Goal: Transaction & Acquisition: Book appointment/travel/reservation

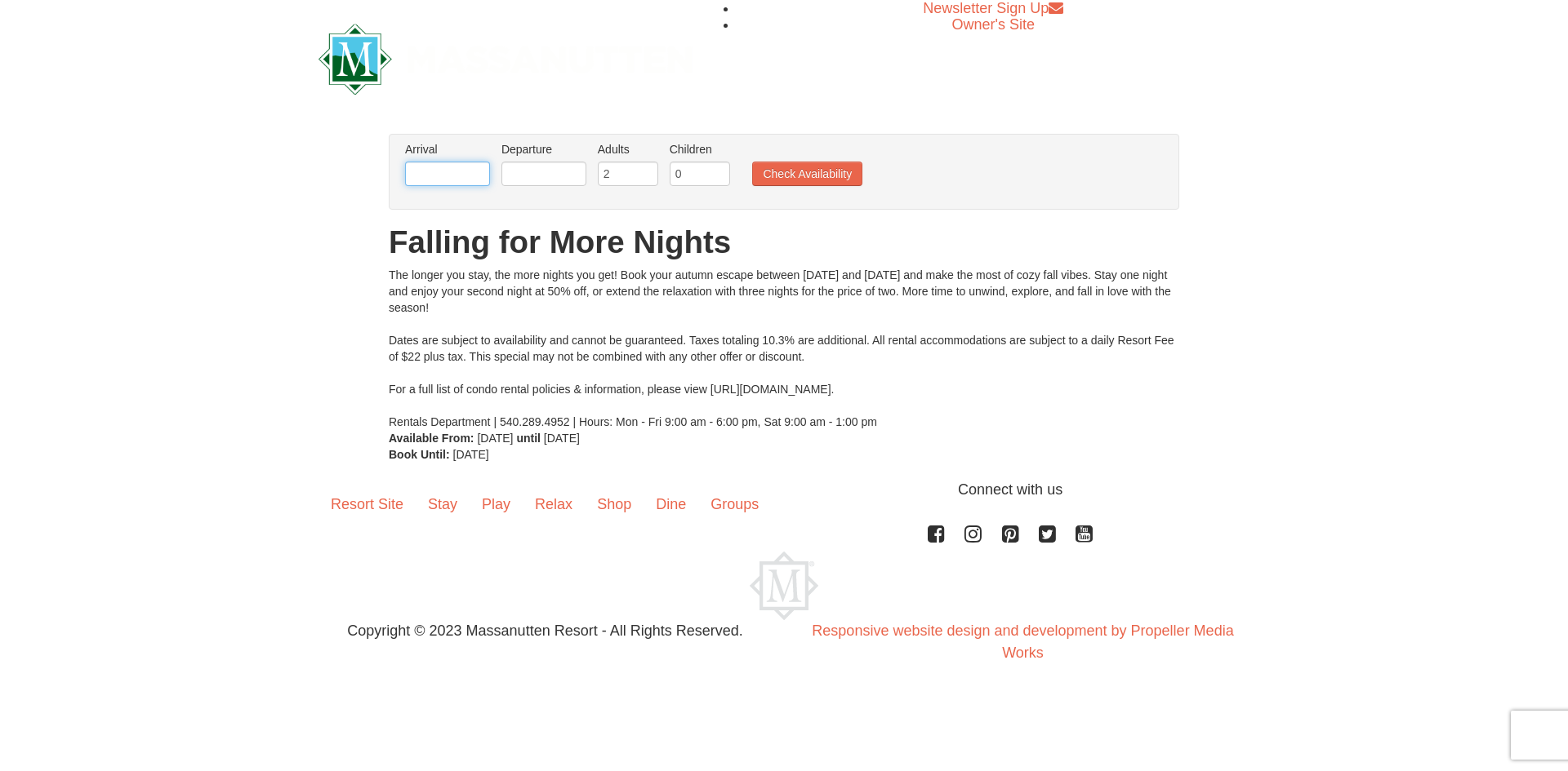
click at [449, 168] on input "text" at bounding box center [447, 174] width 85 height 24
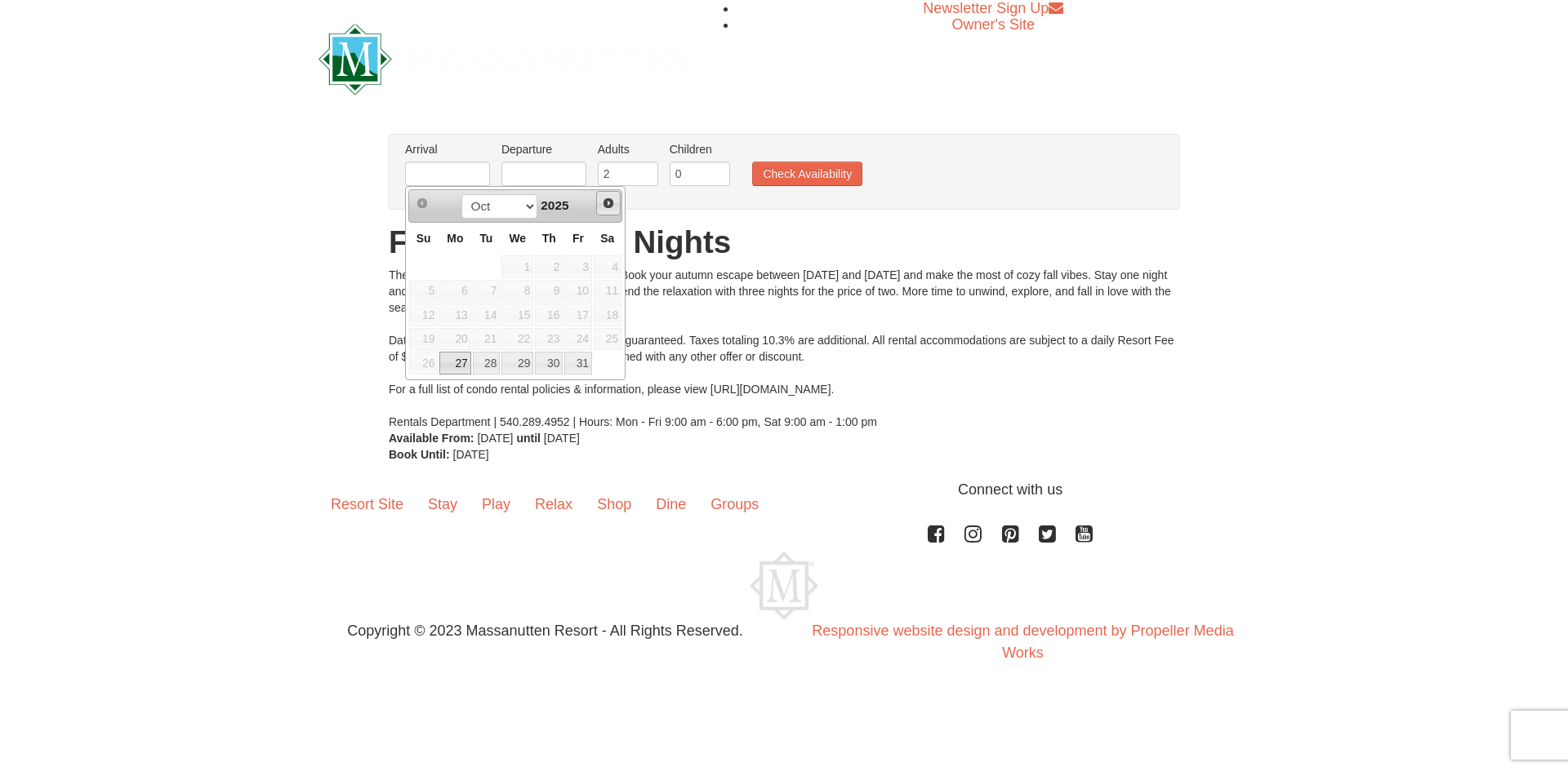
click at [614, 201] on span "Next" at bounding box center [608, 203] width 13 height 13
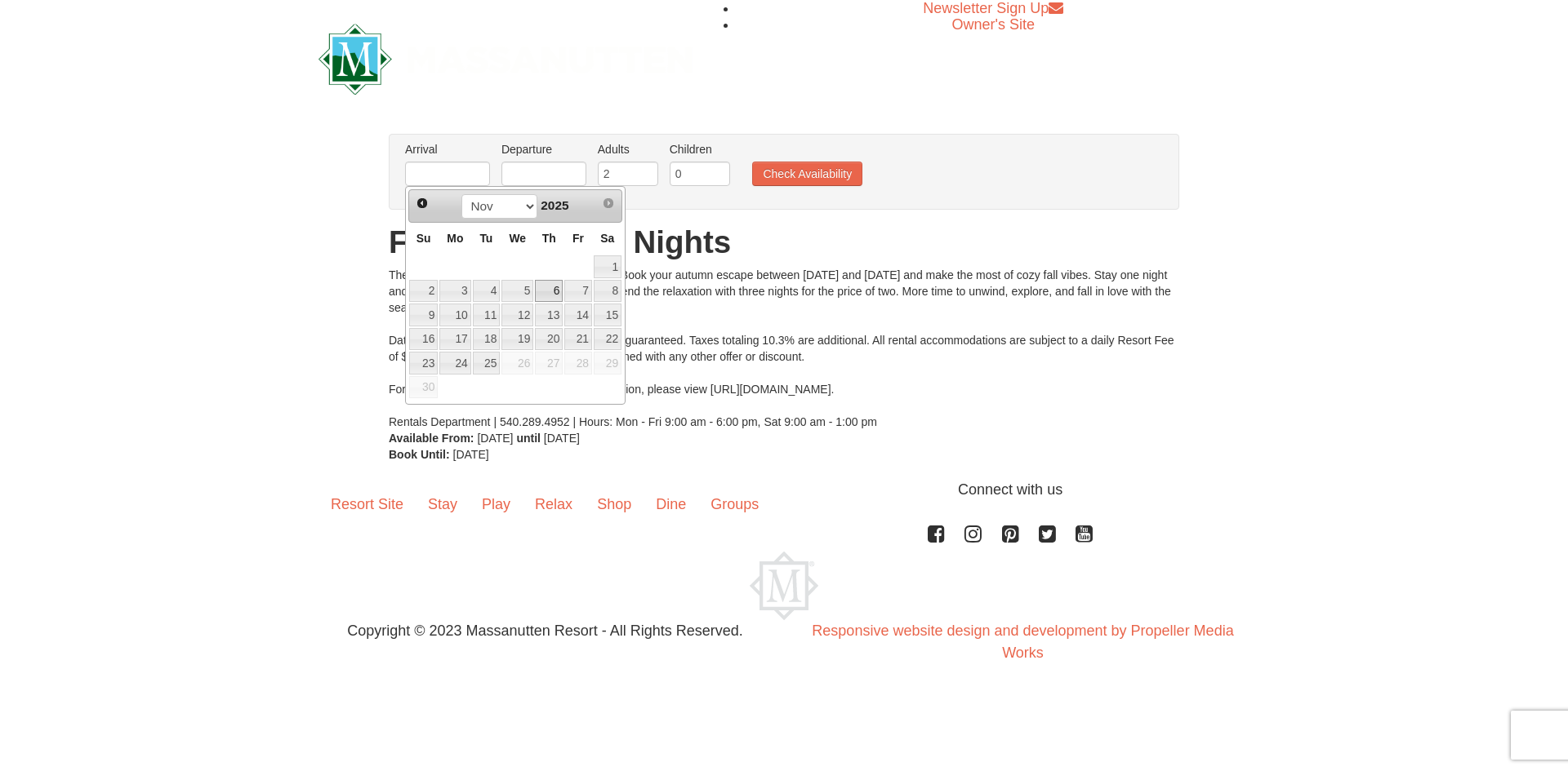
click at [553, 291] on link "6" at bounding box center [549, 291] width 28 height 23
type input "[DATE]"
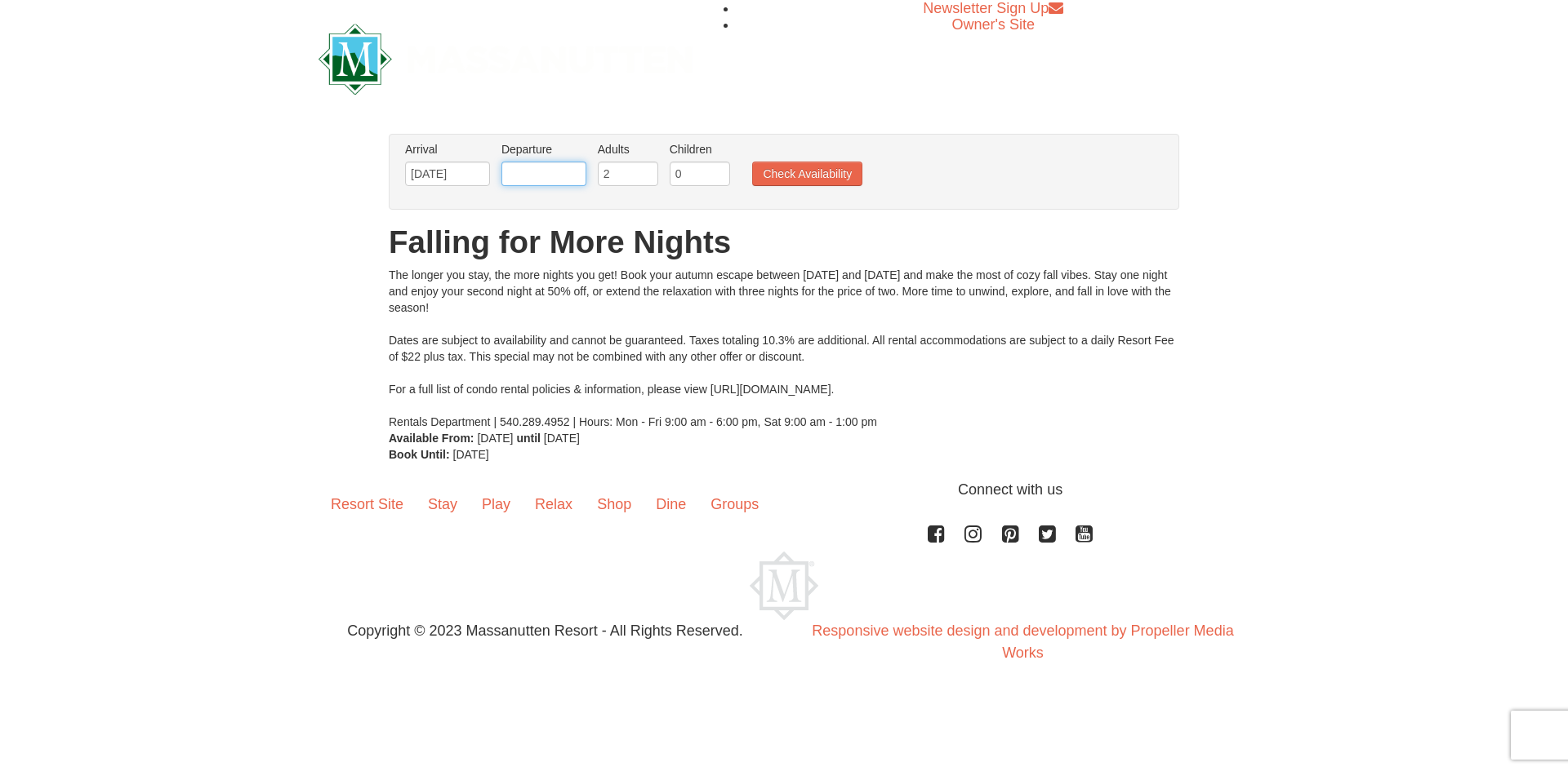
click at [538, 174] on input "text" at bounding box center [544, 174] width 85 height 24
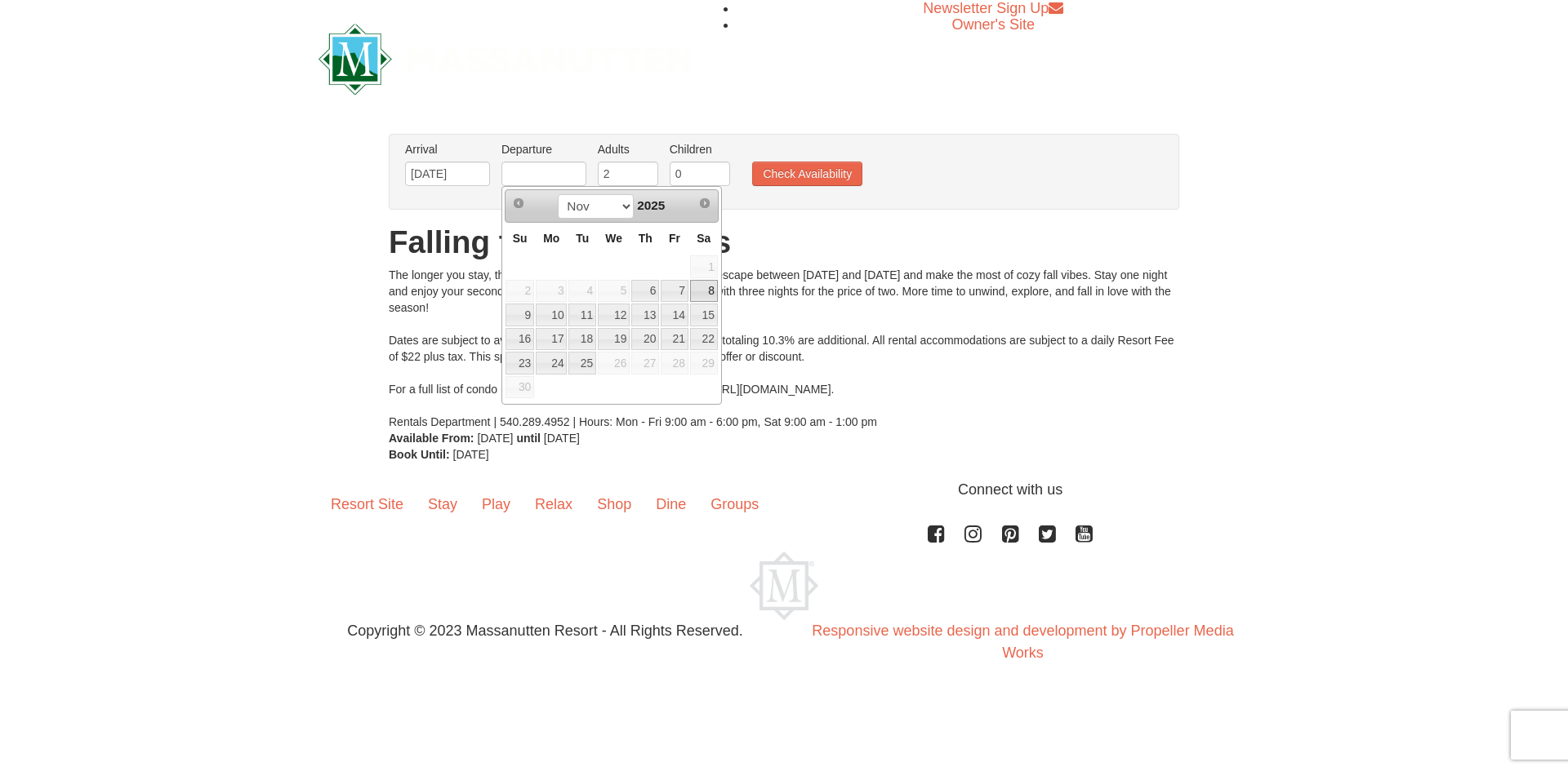
click at [705, 292] on link "8" at bounding box center [704, 291] width 28 height 23
type input "[DATE]"
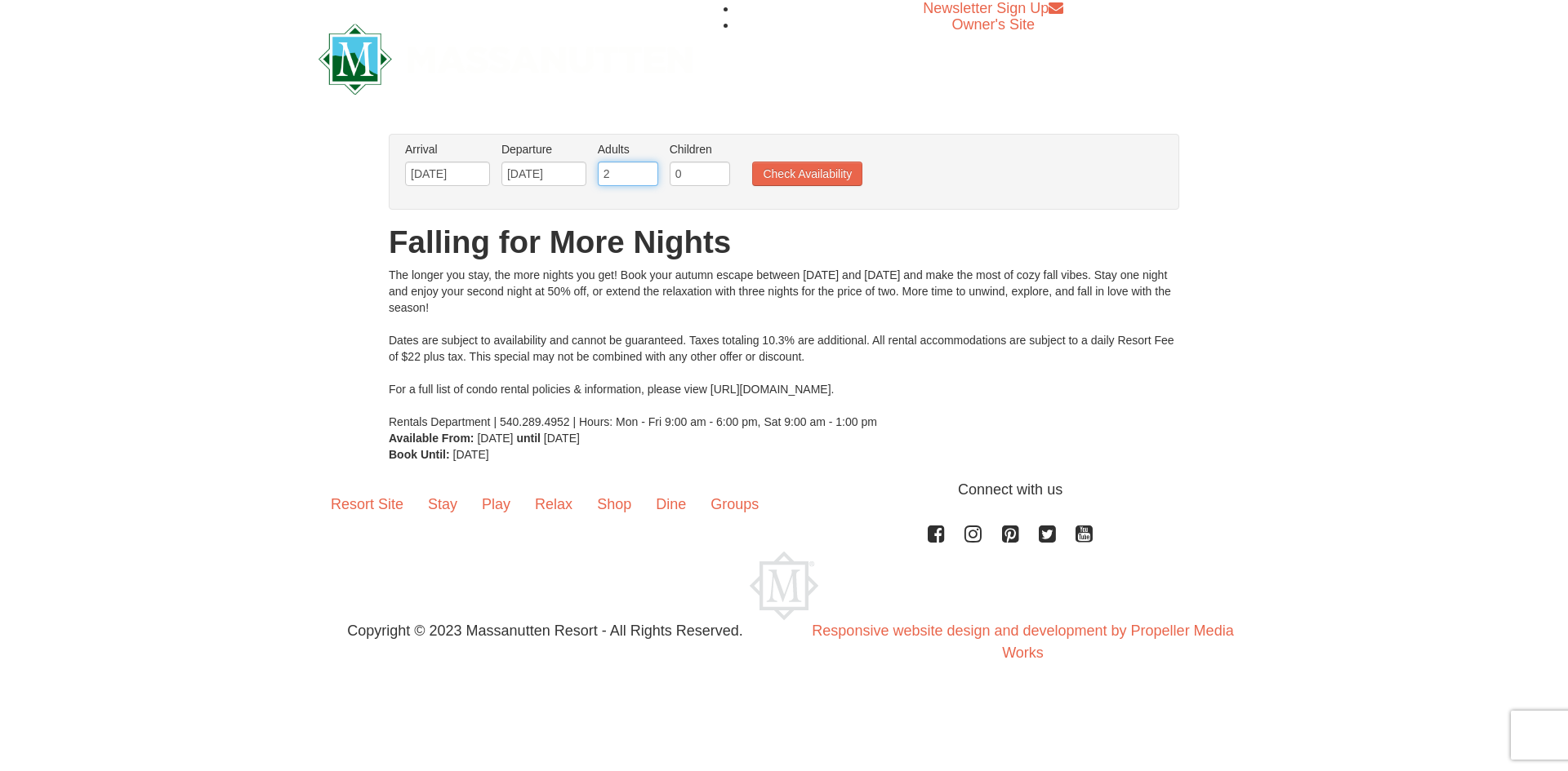
click at [619, 183] on input "2" at bounding box center [628, 174] width 61 height 24
click at [691, 168] on input "0" at bounding box center [700, 174] width 61 height 24
click at [716, 166] on input "1" at bounding box center [700, 174] width 61 height 24
type input "2"
click at [716, 166] on input "2" at bounding box center [700, 174] width 61 height 24
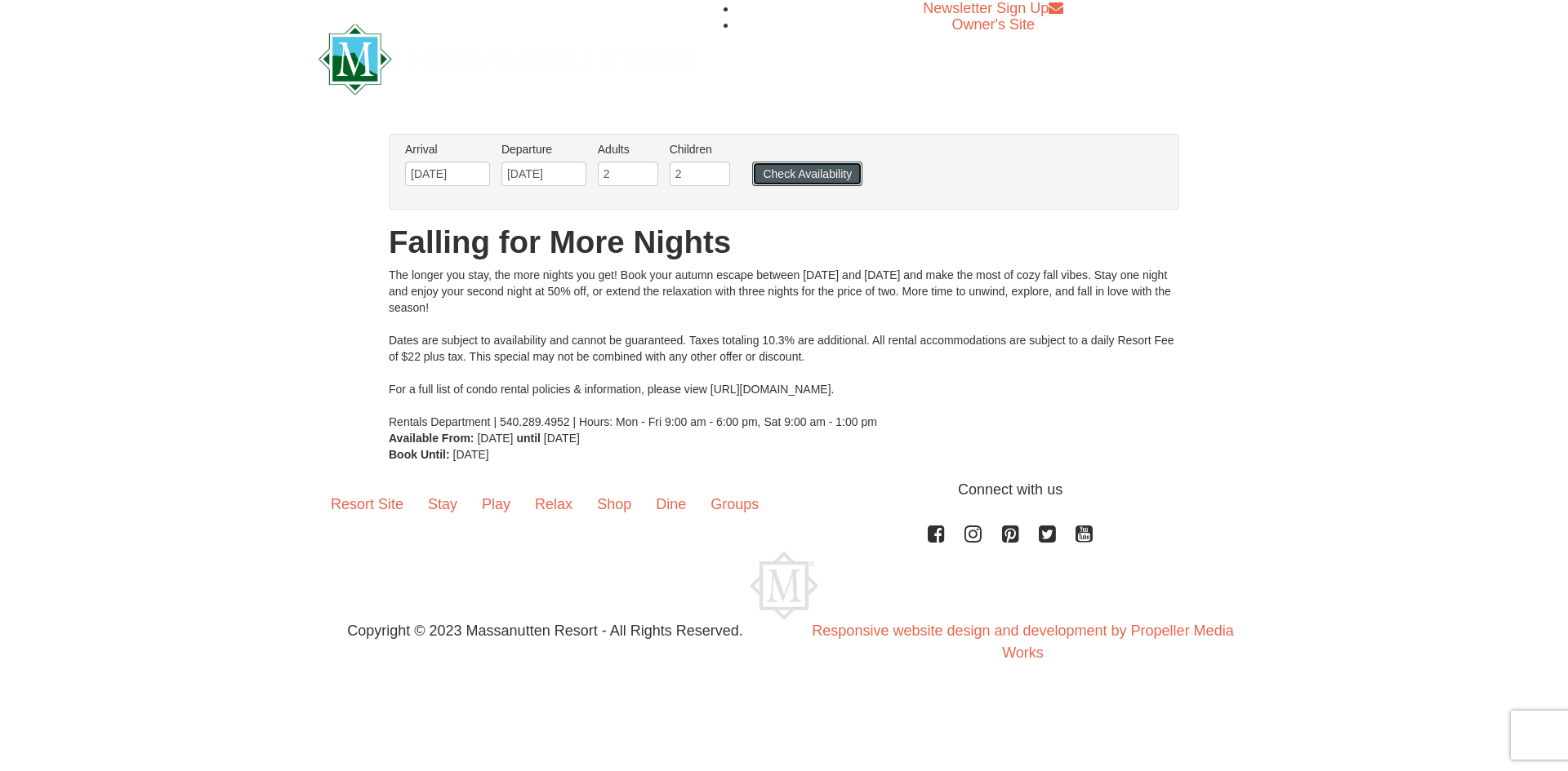
click at [796, 164] on button "Check Availability" at bounding box center [807, 174] width 110 height 24
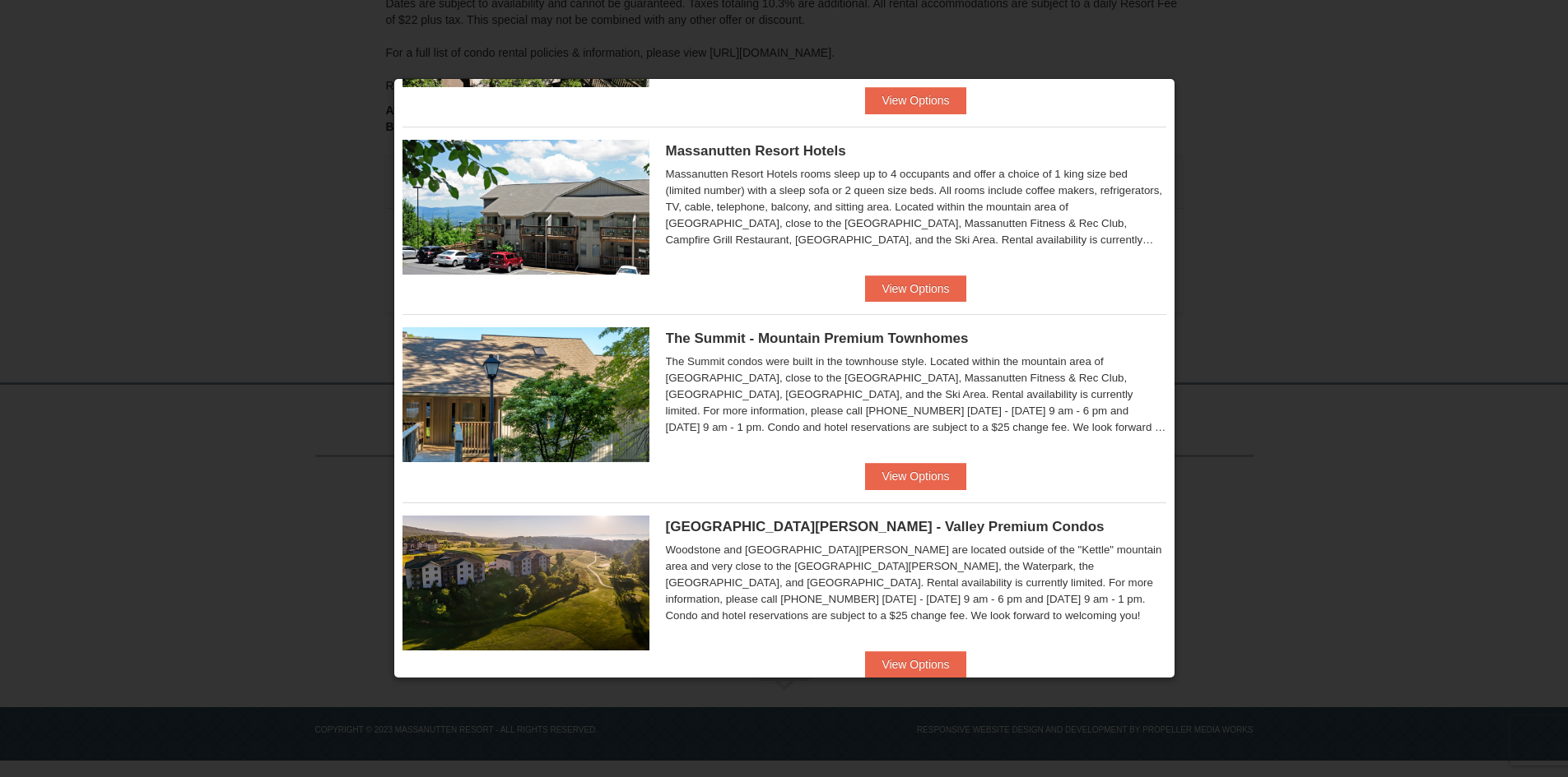
scroll to position [576, 0]
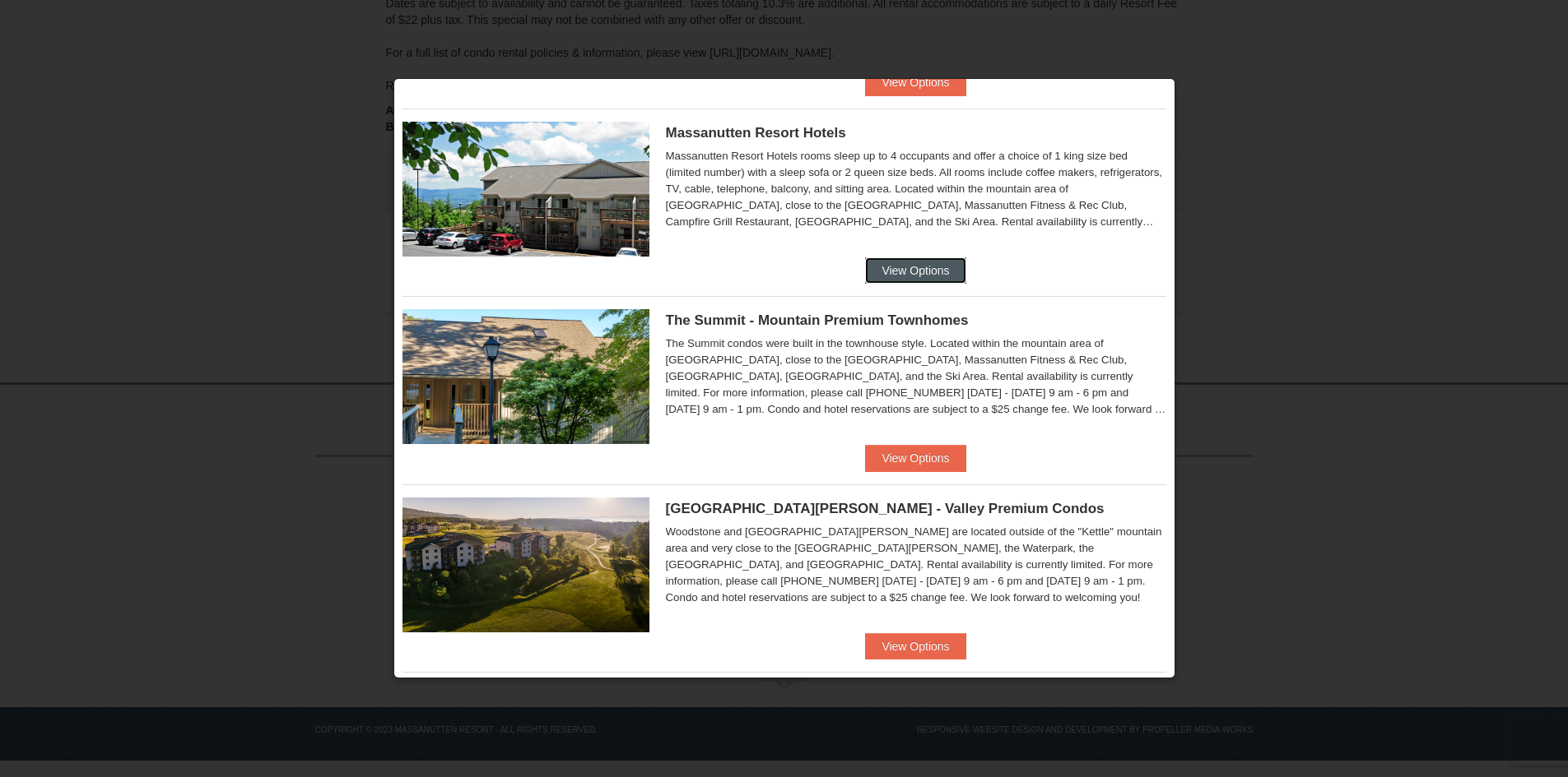
click at [928, 264] on button "View Options" at bounding box center [915, 270] width 101 height 26
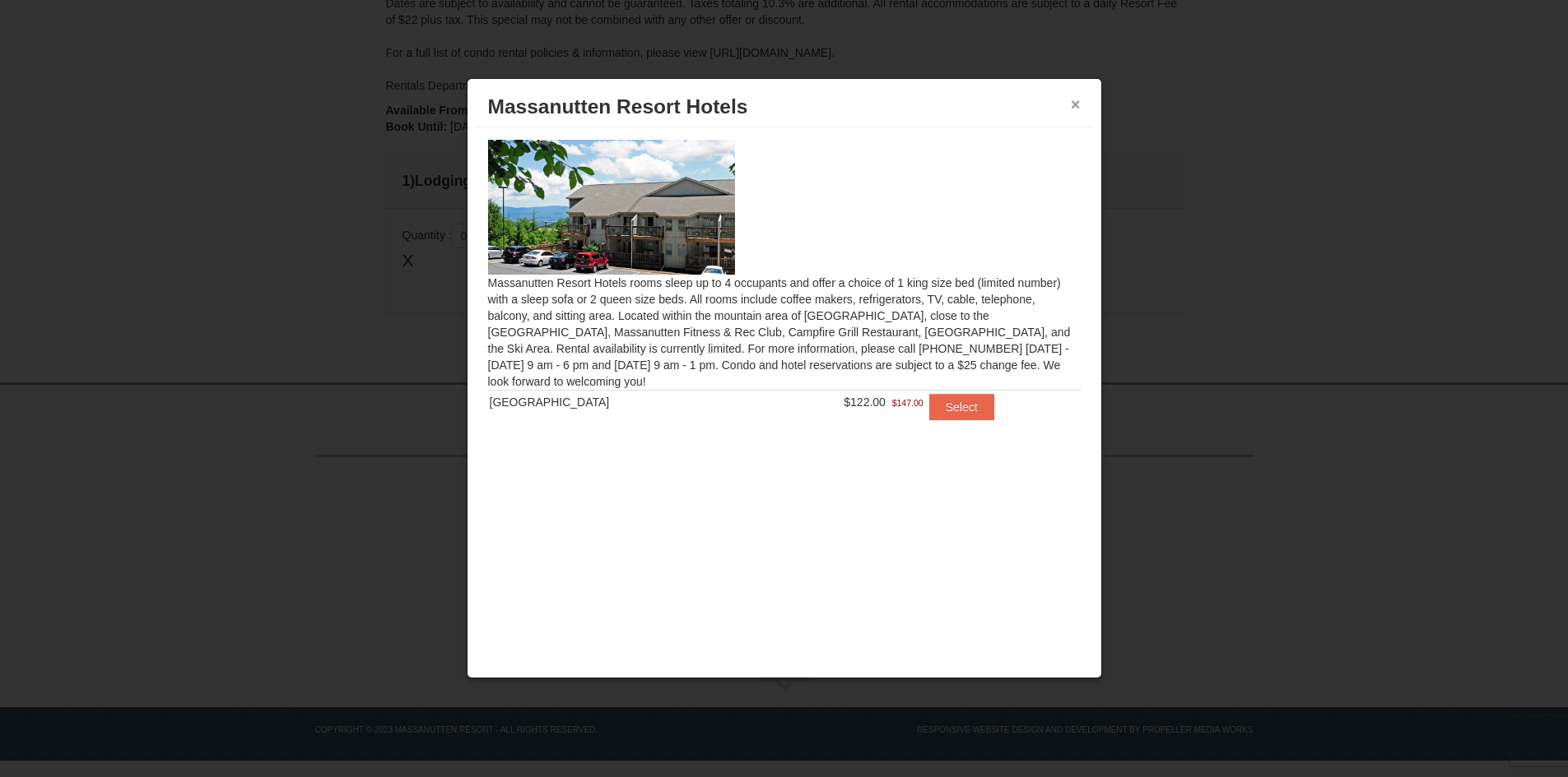
click at [1079, 108] on button "×" at bounding box center [1075, 104] width 10 height 17
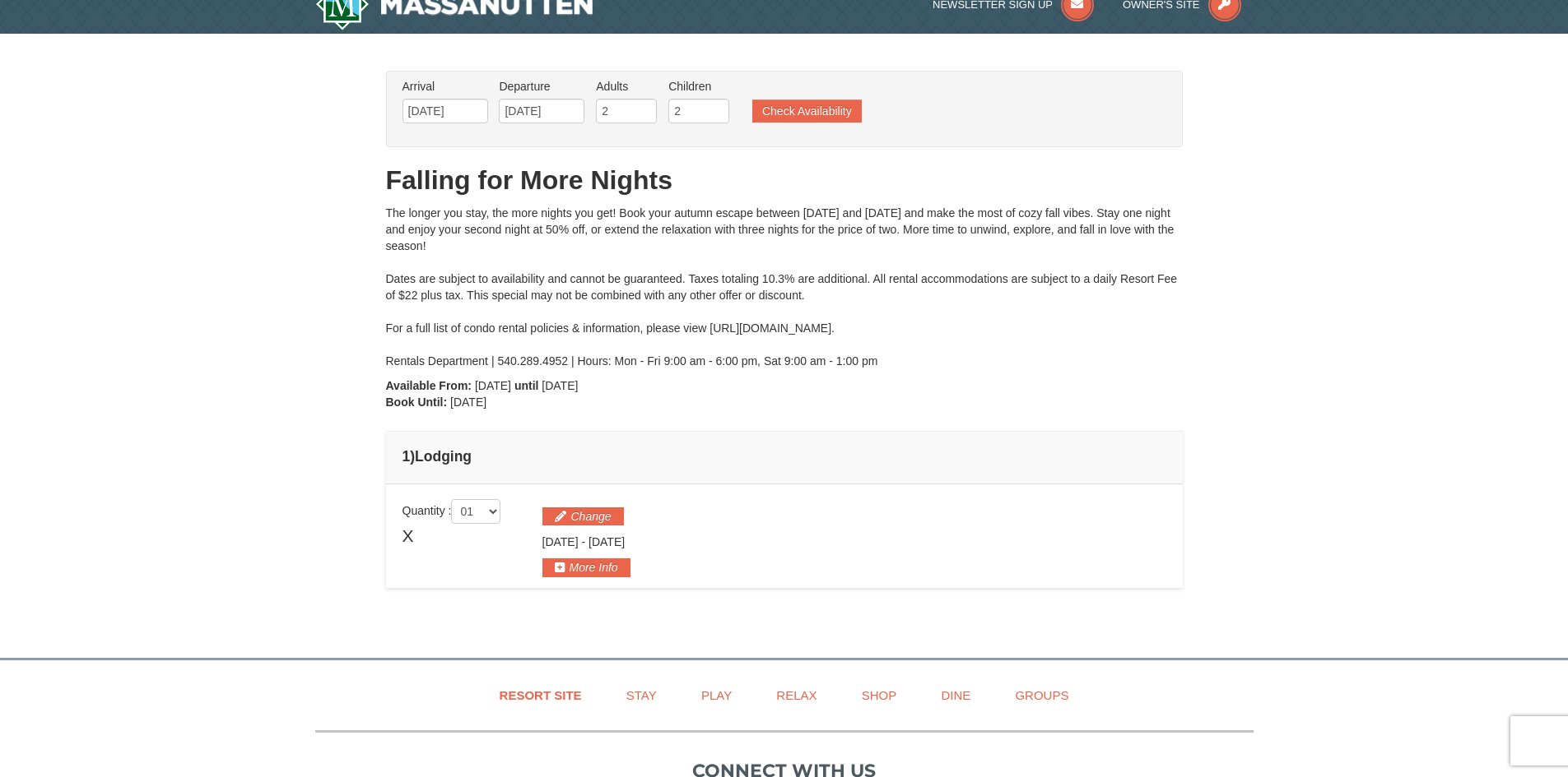
scroll to position [0, 0]
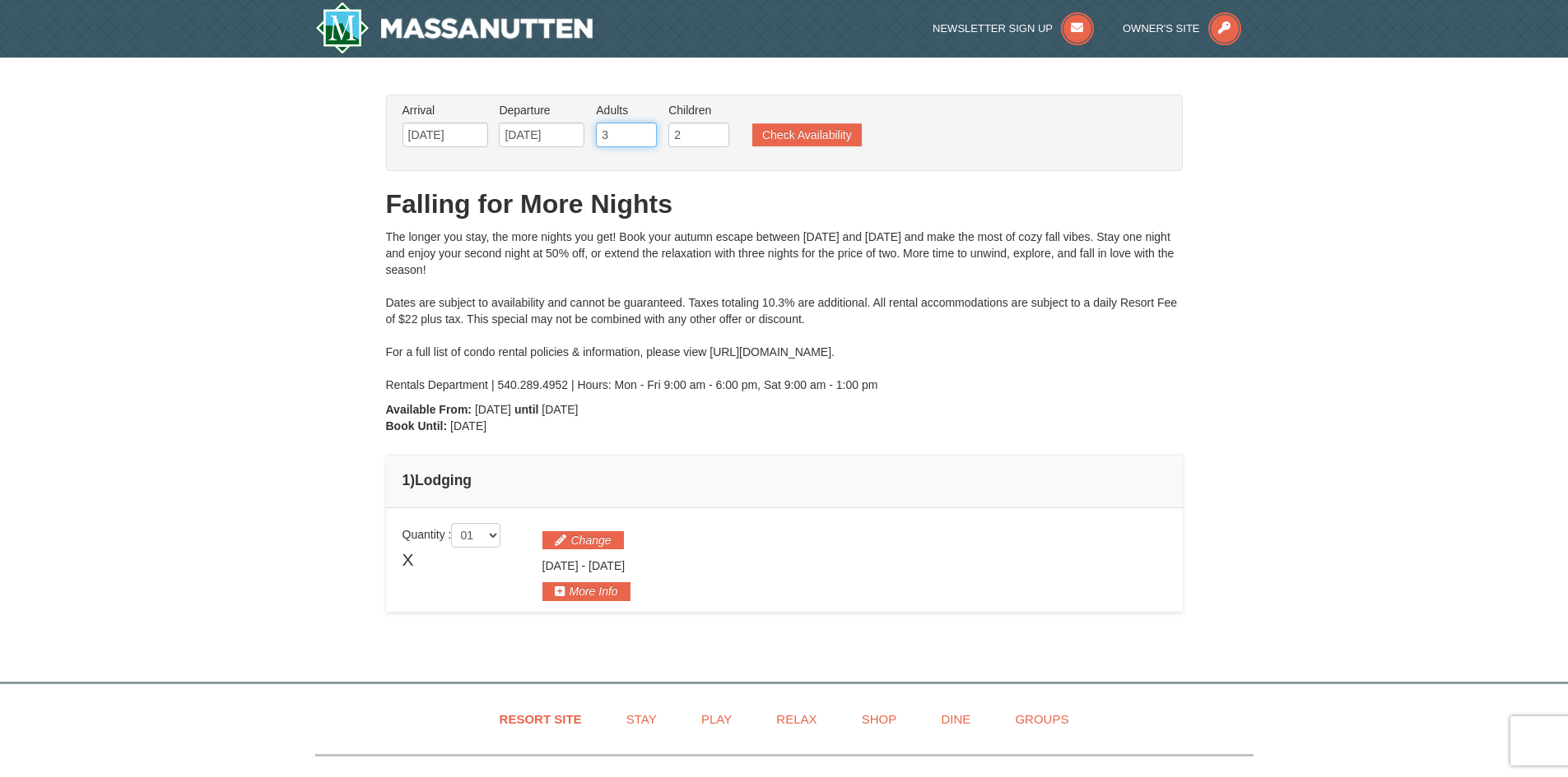
type input "3"
click at [648, 130] on input "3" at bounding box center [627, 135] width 61 height 24
click at [828, 138] on button "Check Availability" at bounding box center [806, 135] width 109 height 23
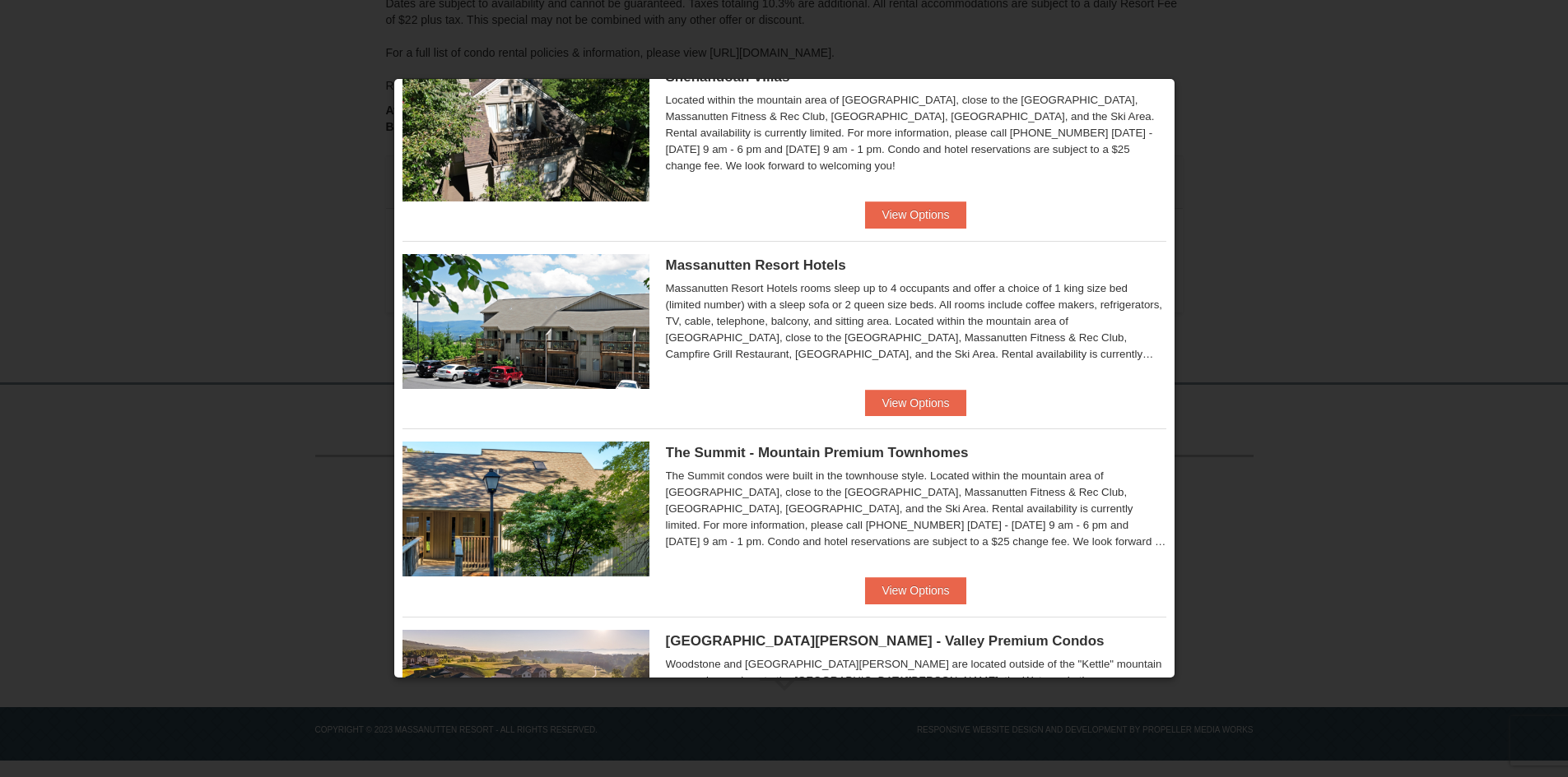
scroll to position [576, 0]
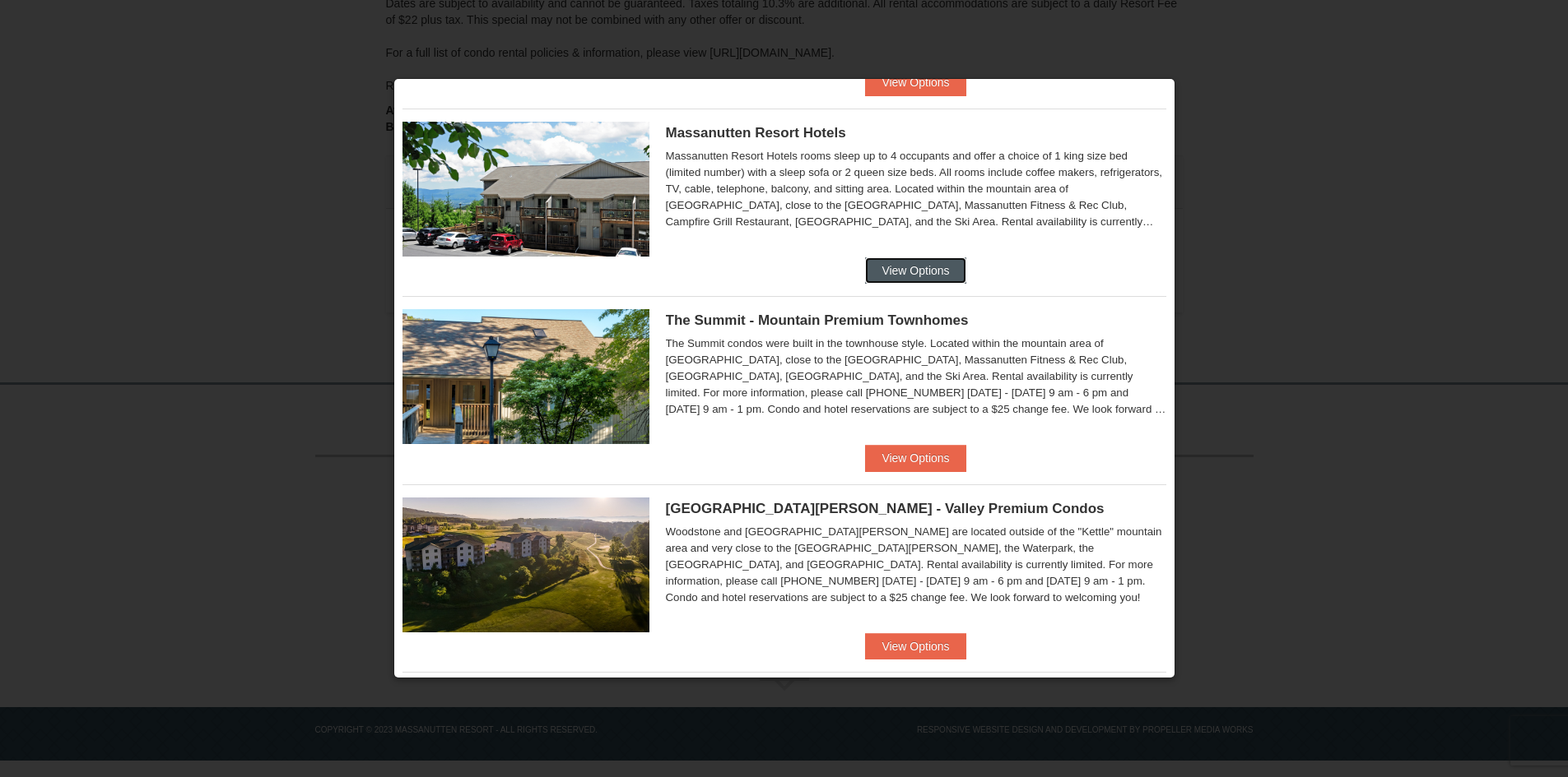
click at [898, 271] on button "View Options" at bounding box center [915, 270] width 101 height 26
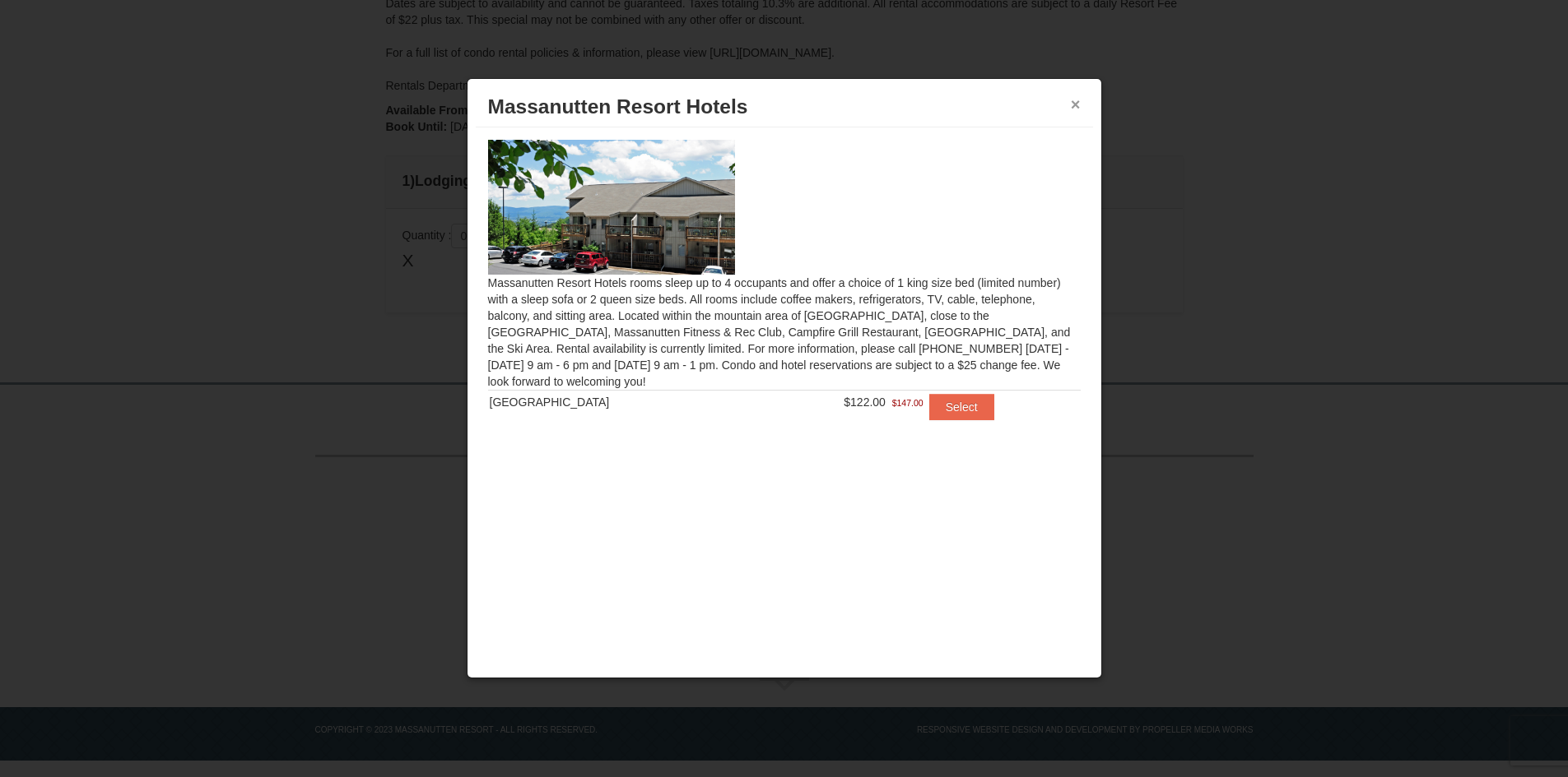
click at [1078, 105] on button "×" at bounding box center [1075, 104] width 10 height 17
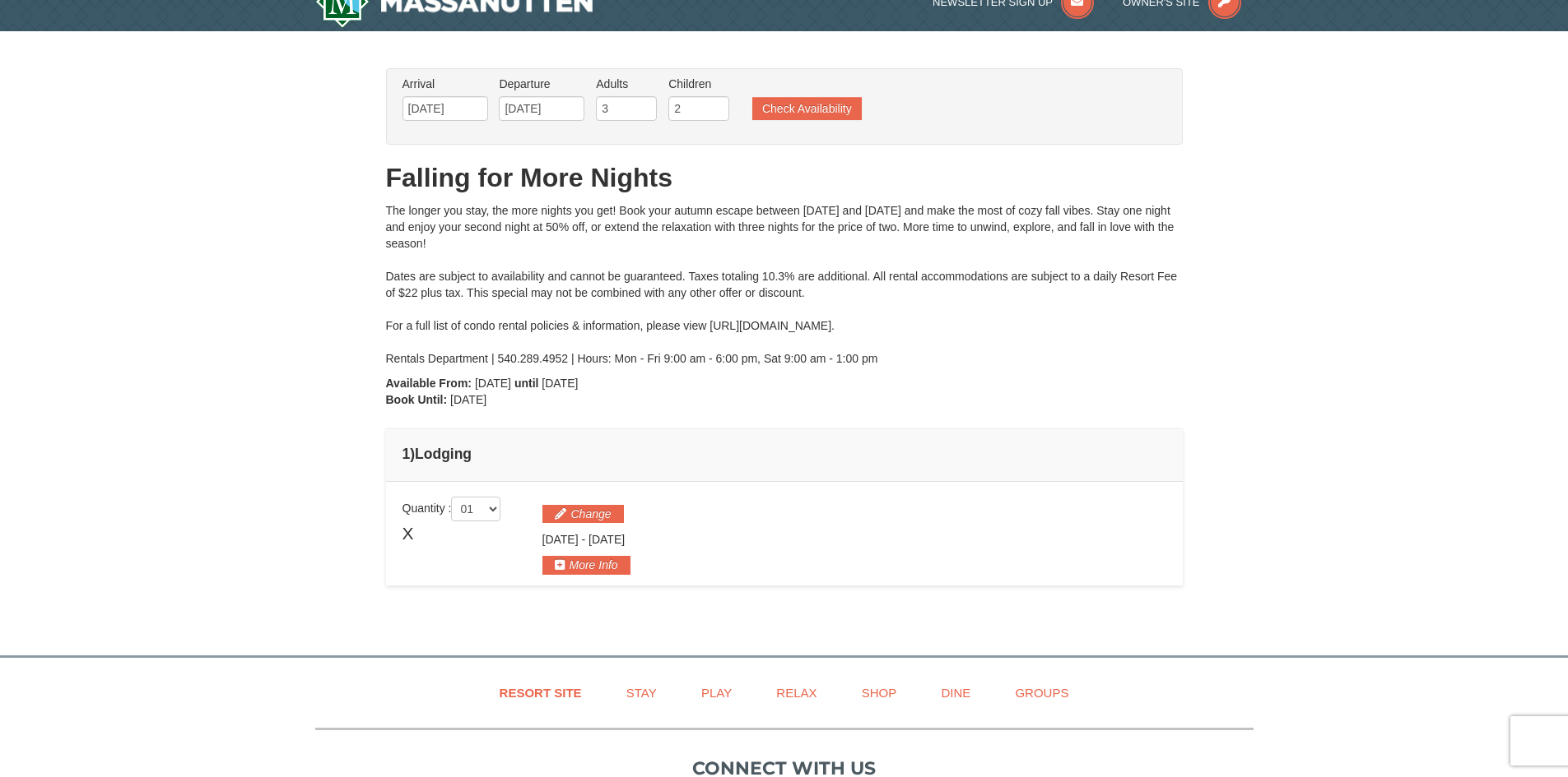
scroll to position [0, 0]
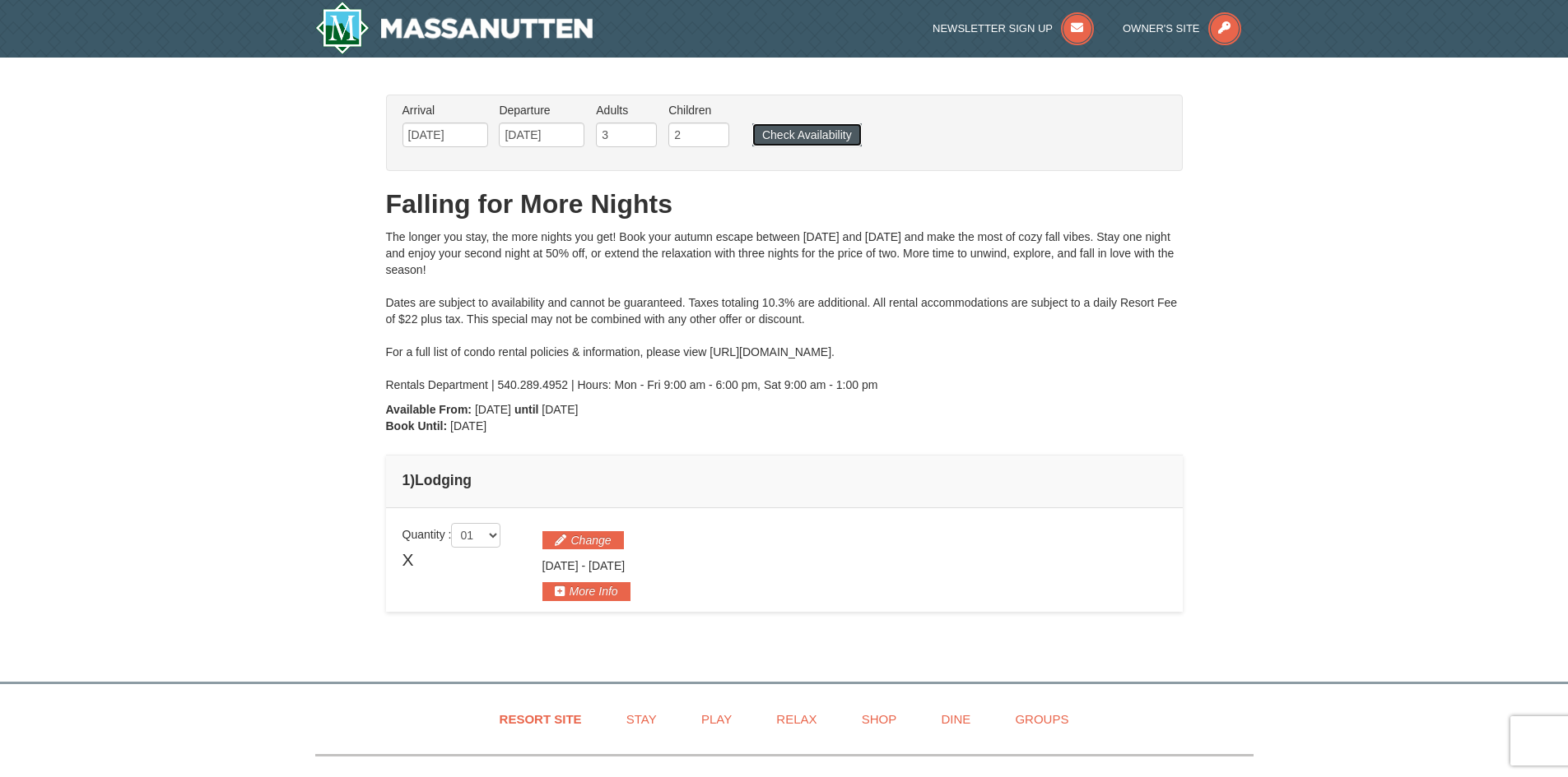
click at [776, 133] on button "Check Availability" at bounding box center [806, 135] width 109 height 23
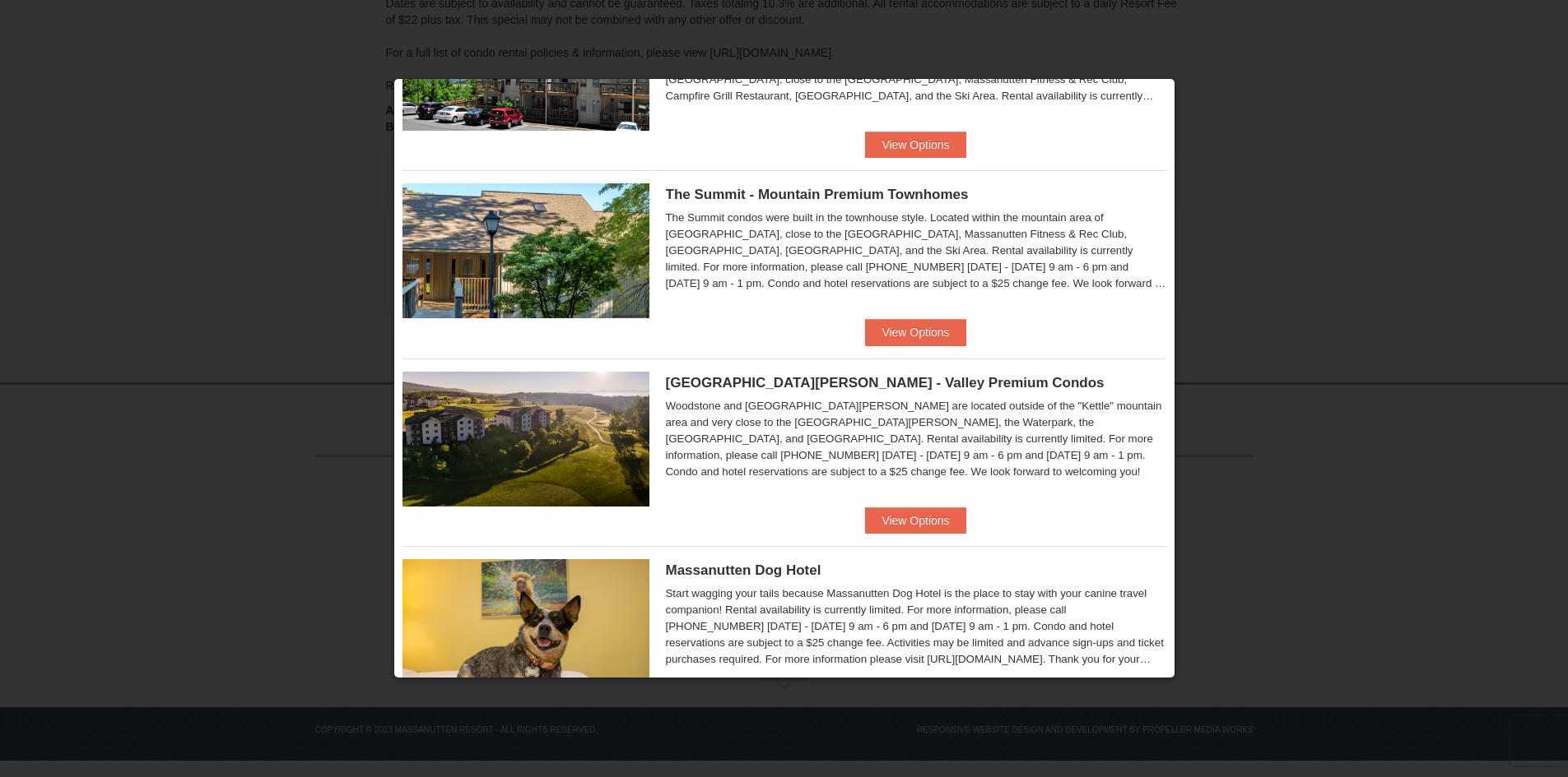
scroll to position [740, 0]
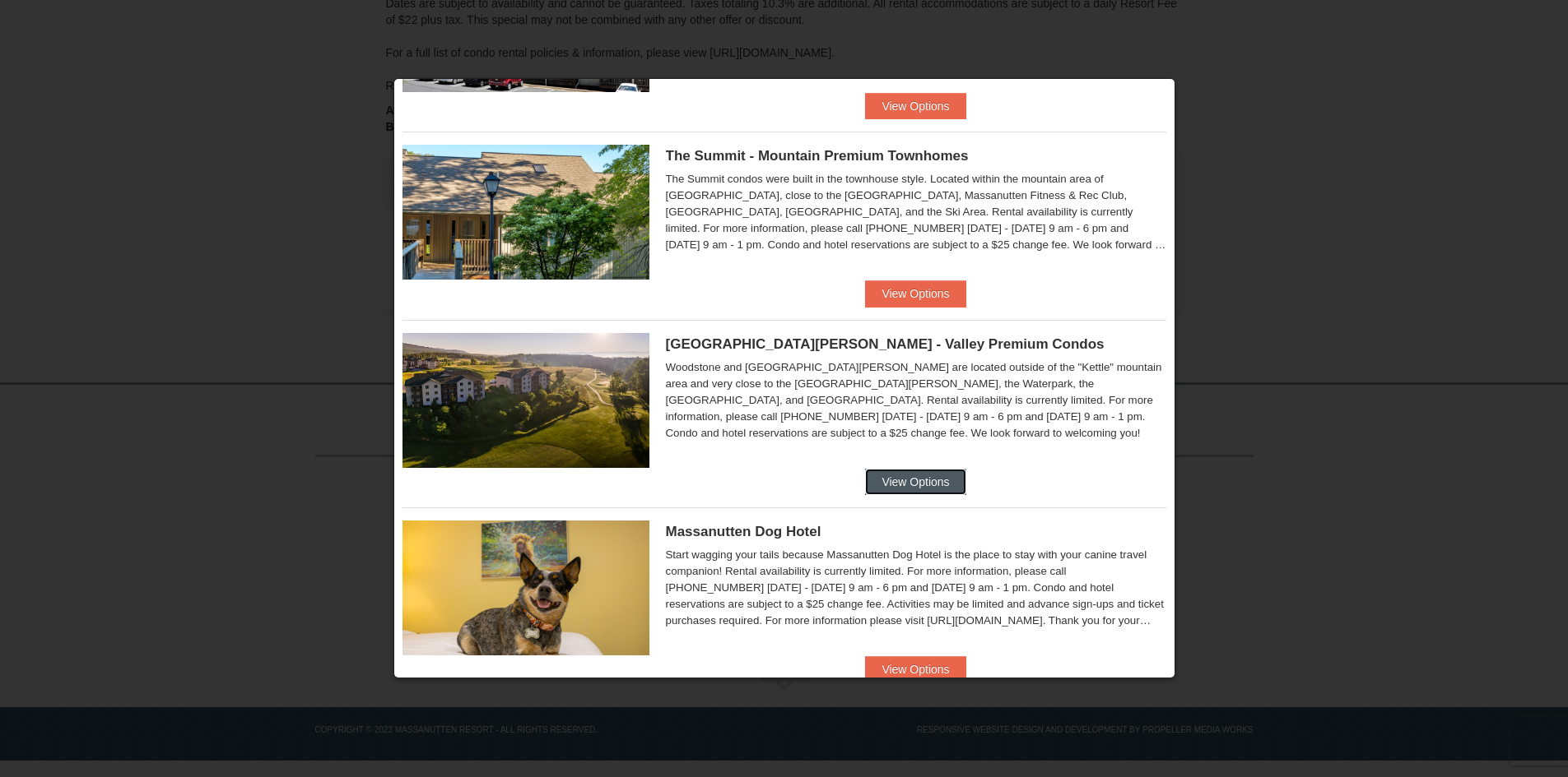
click at [893, 474] on button "View Options" at bounding box center [915, 482] width 101 height 26
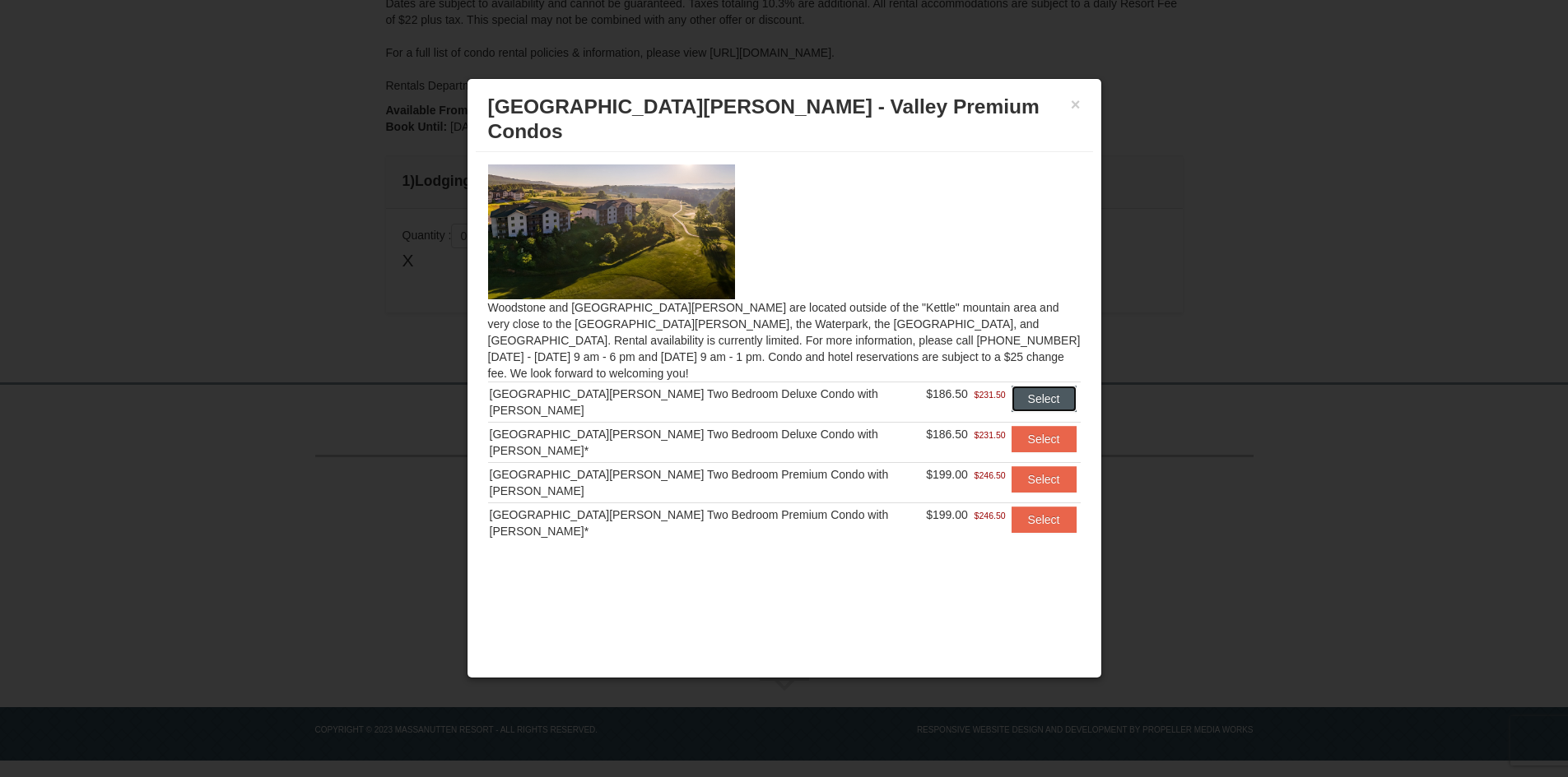
click at [1026, 386] on button "Select" at bounding box center [1044, 399] width 65 height 26
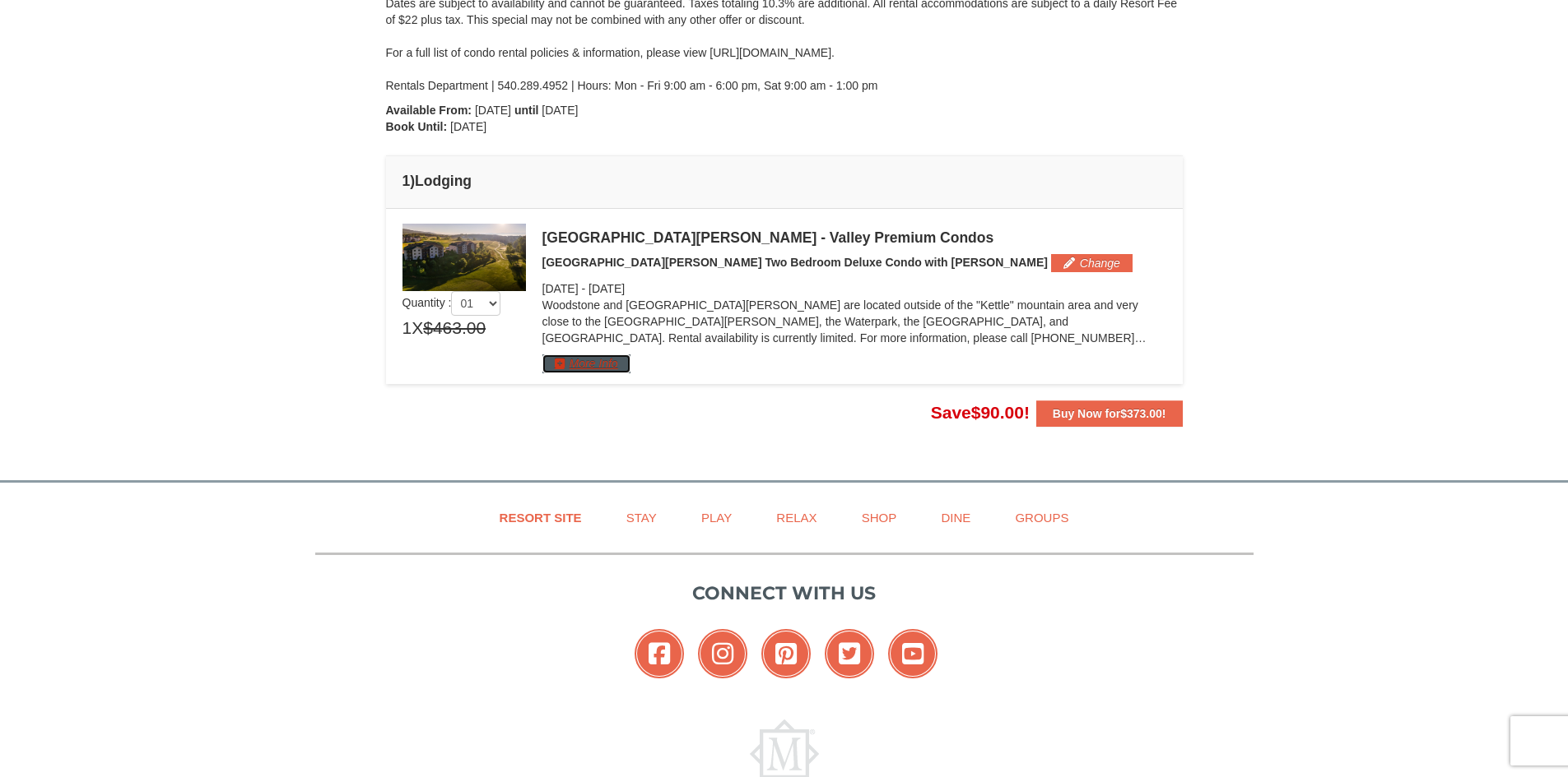
click at [573, 365] on button "More Info" at bounding box center [587, 363] width 88 height 18
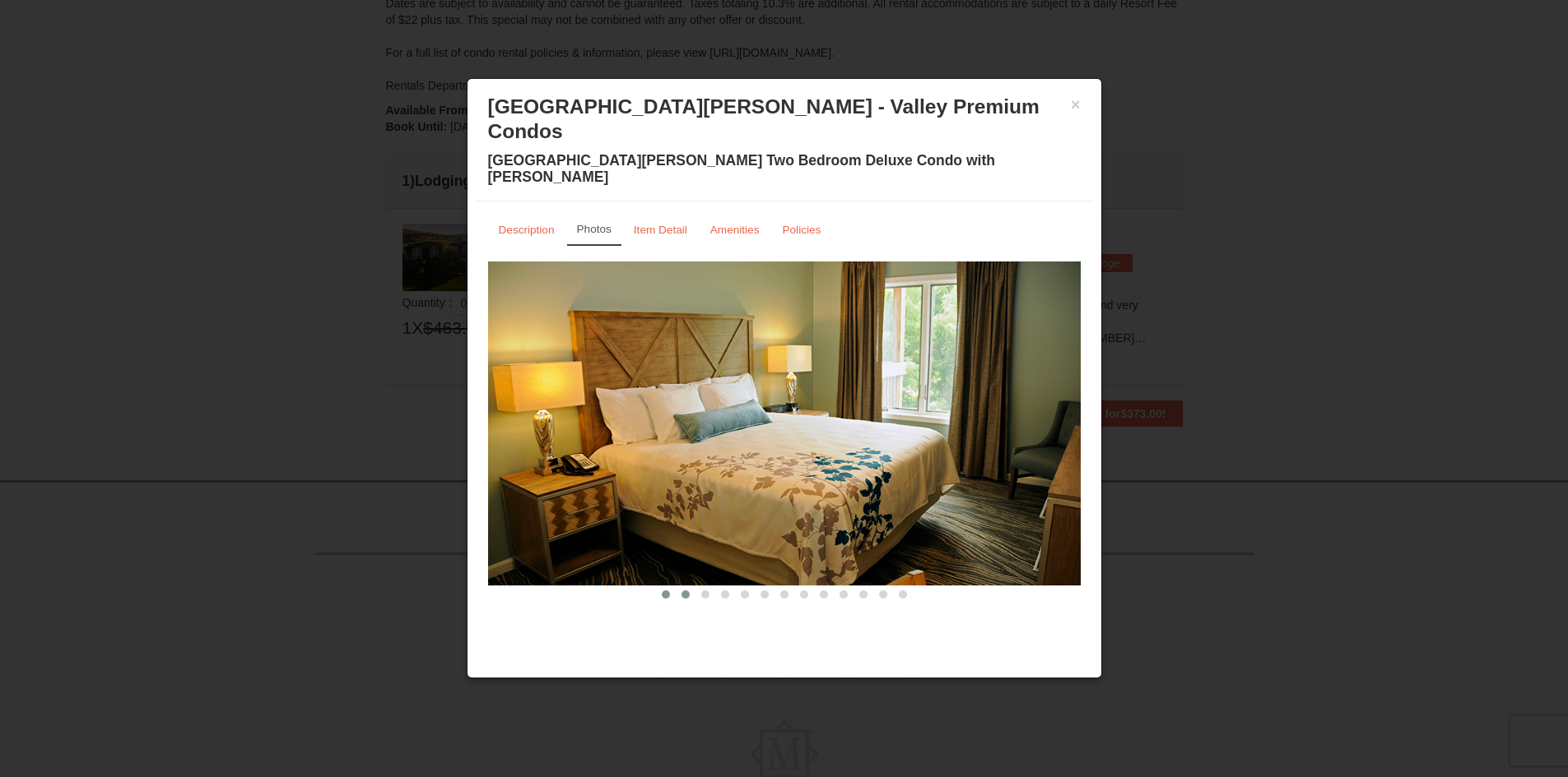
click at [689, 591] on span at bounding box center [685, 594] width 8 height 8
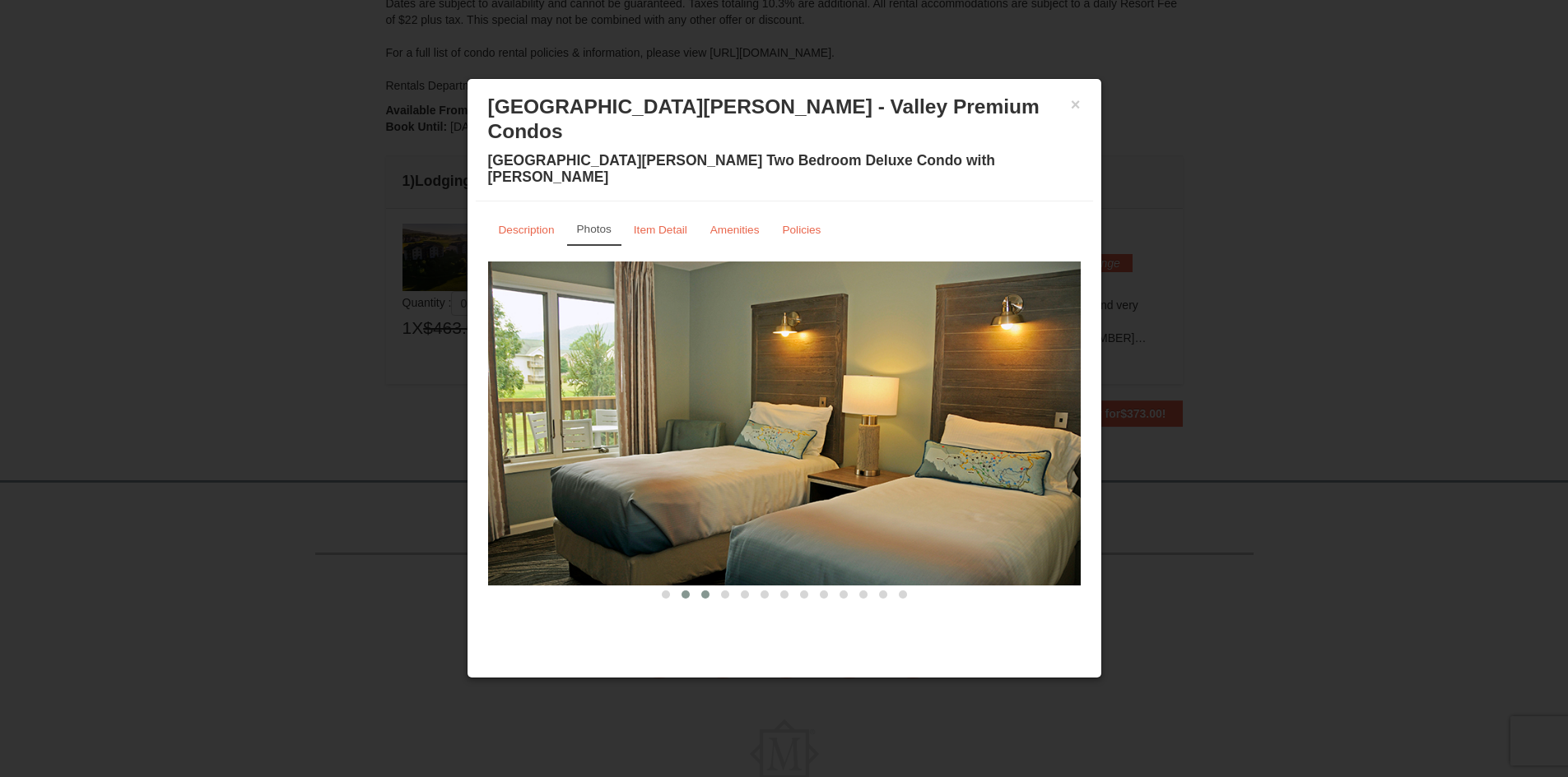
click at [706, 591] on span at bounding box center [705, 594] width 8 height 8
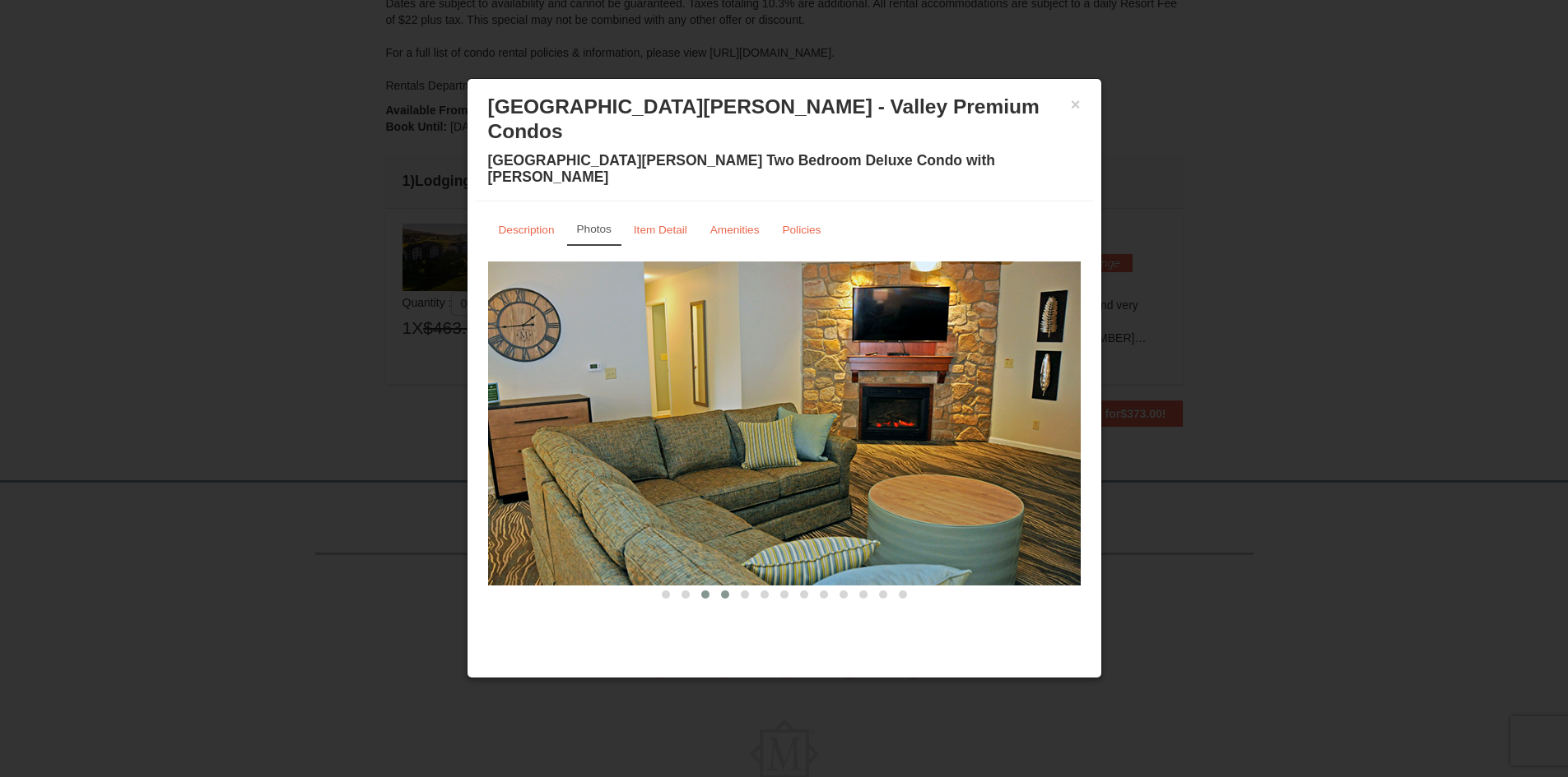
click at [729, 586] on button at bounding box center [725, 594] width 20 height 17
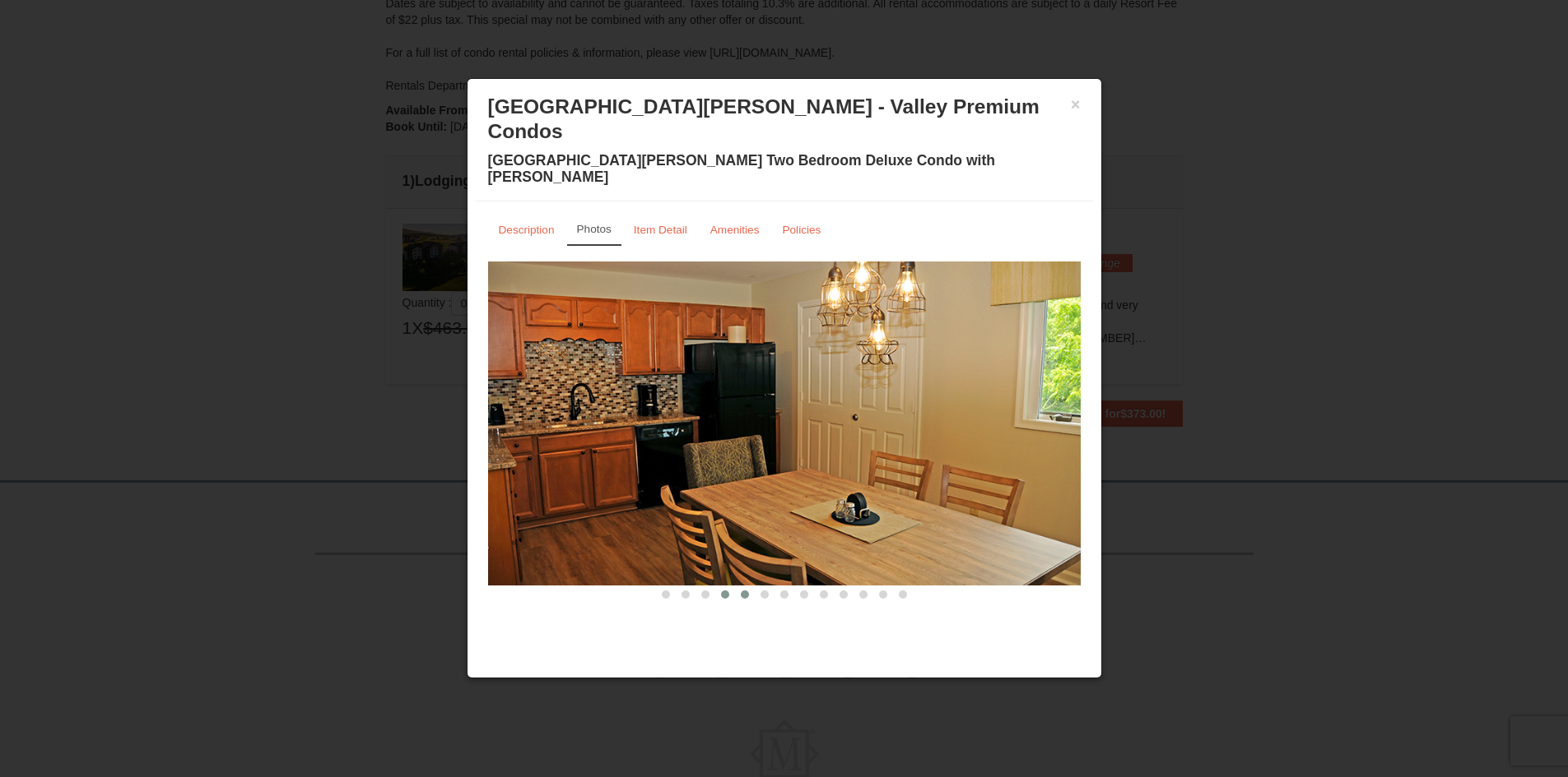
click at [744, 591] on span at bounding box center [744, 594] width 8 height 8
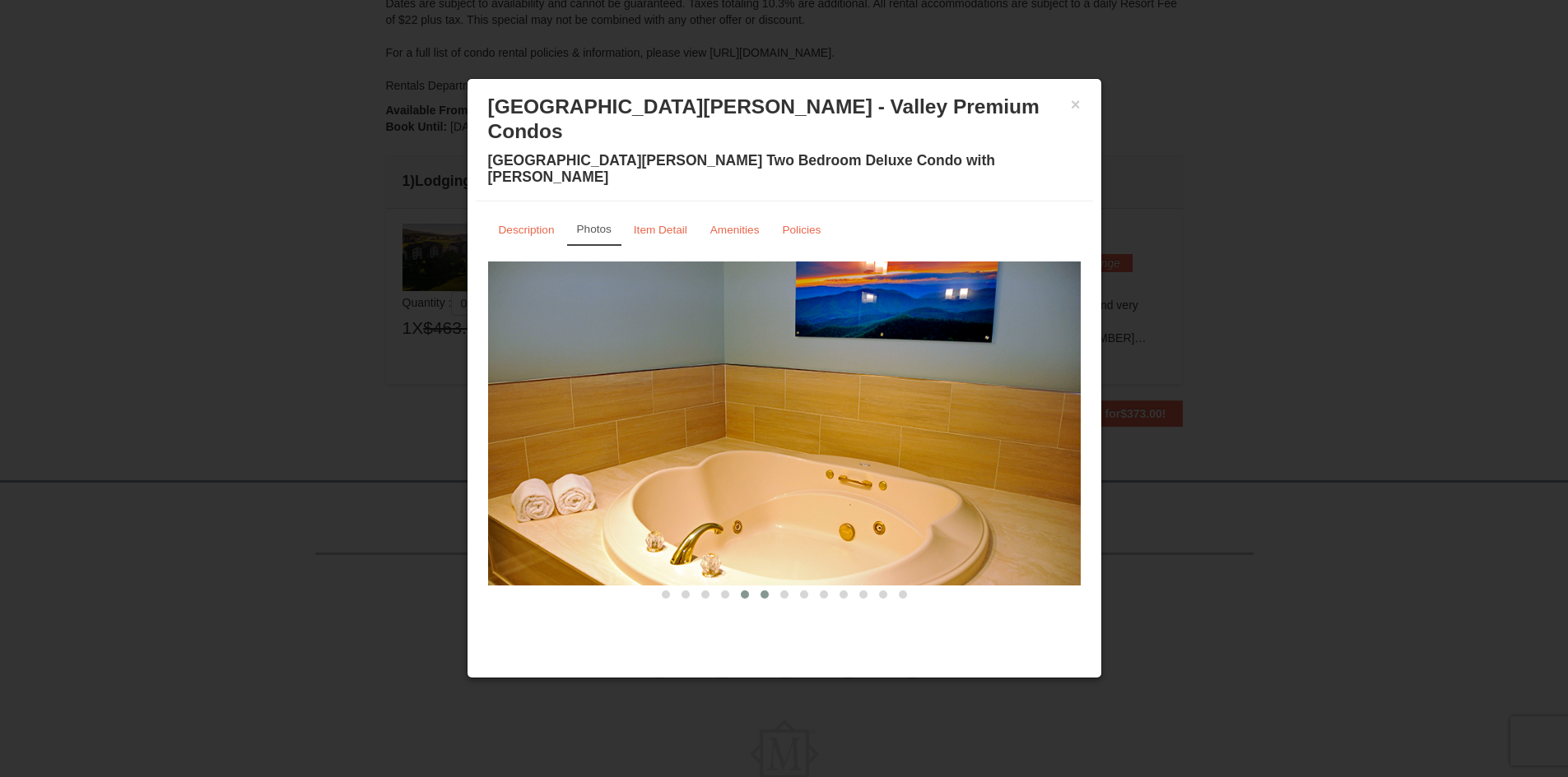
click at [769, 586] on button at bounding box center [764, 594] width 20 height 17
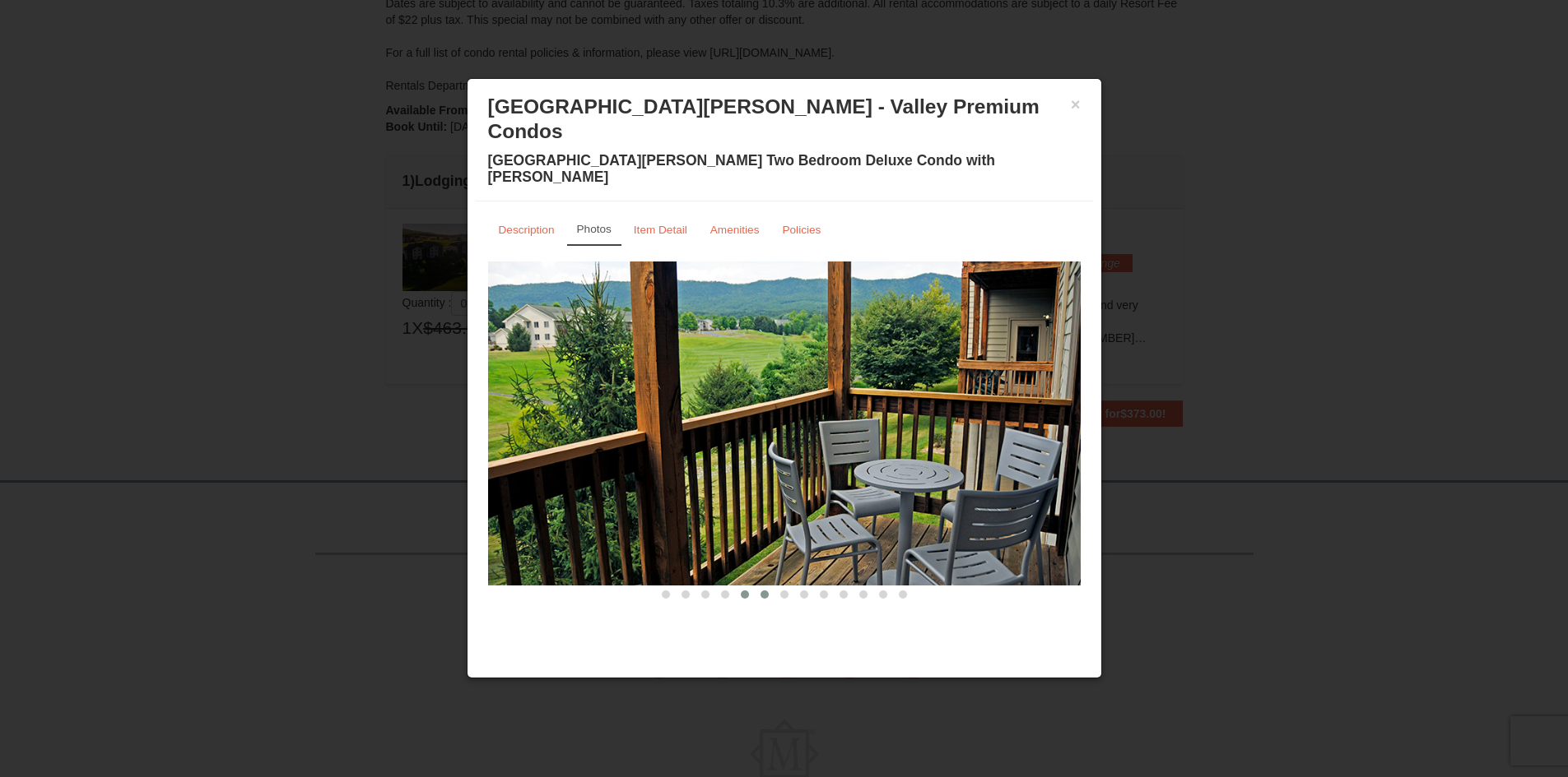
click at [749, 586] on button at bounding box center [745, 594] width 20 height 17
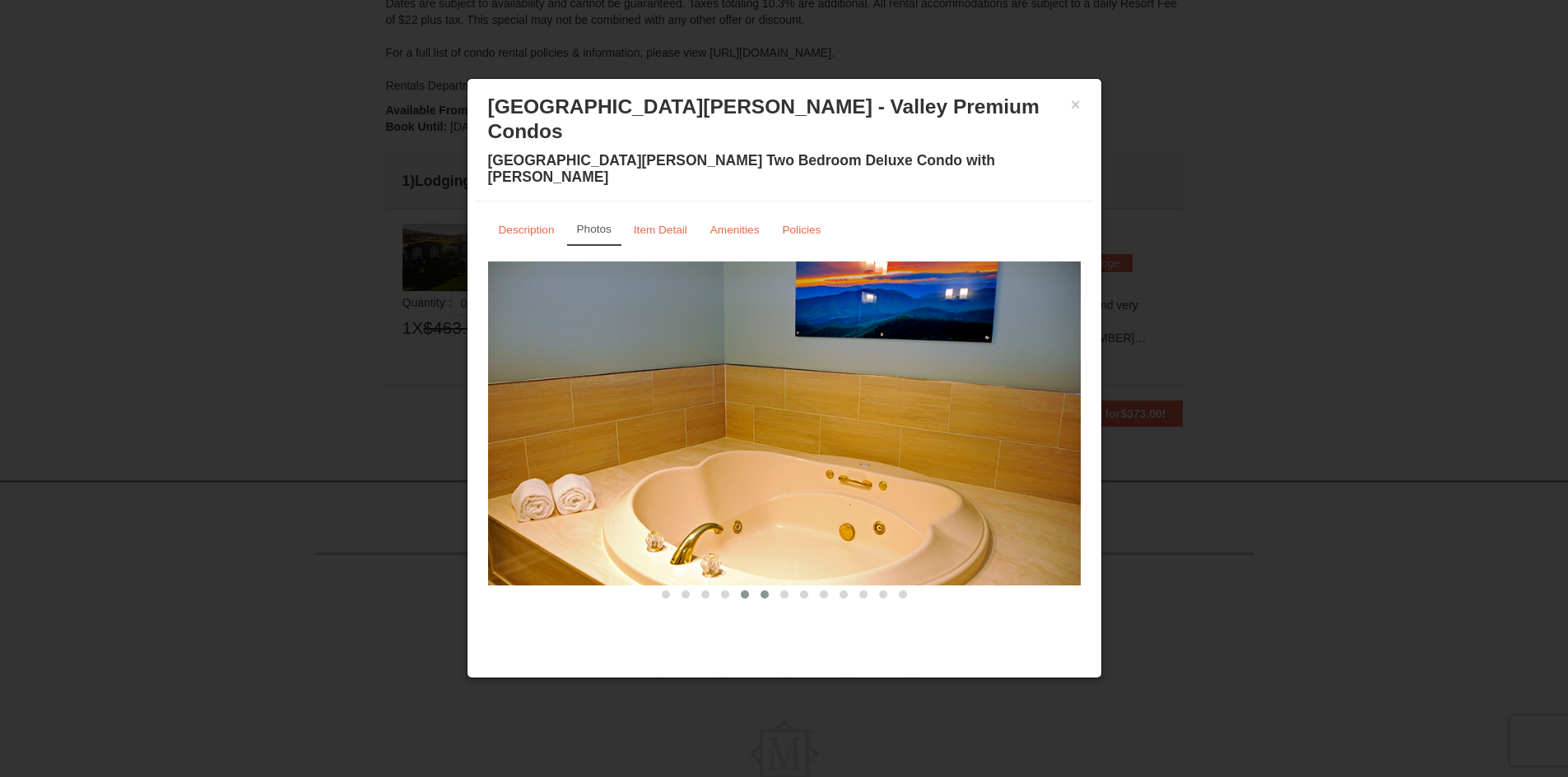
click at [770, 586] on button at bounding box center [764, 594] width 20 height 17
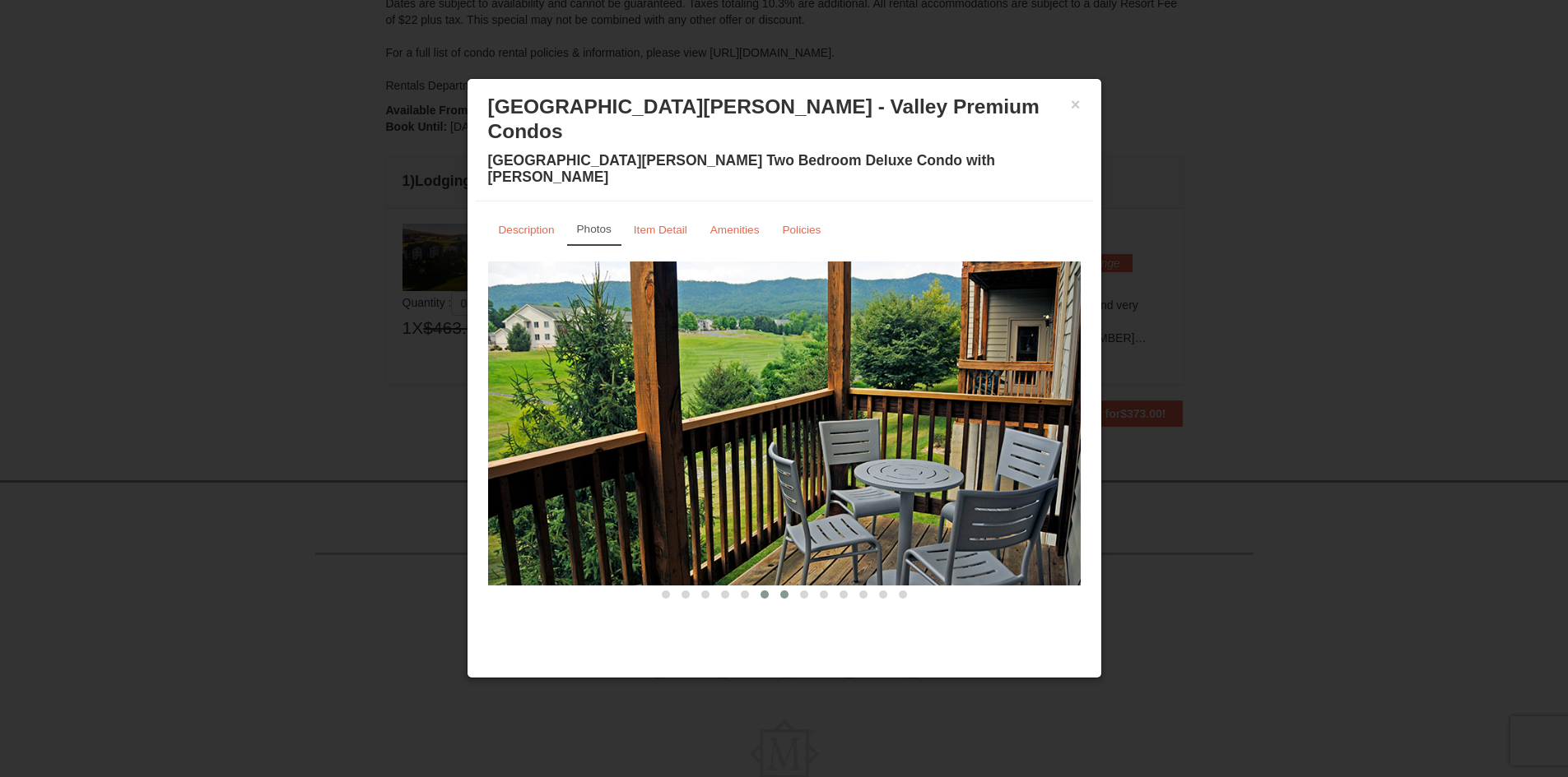
click at [790, 586] on button at bounding box center [784, 594] width 20 height 17
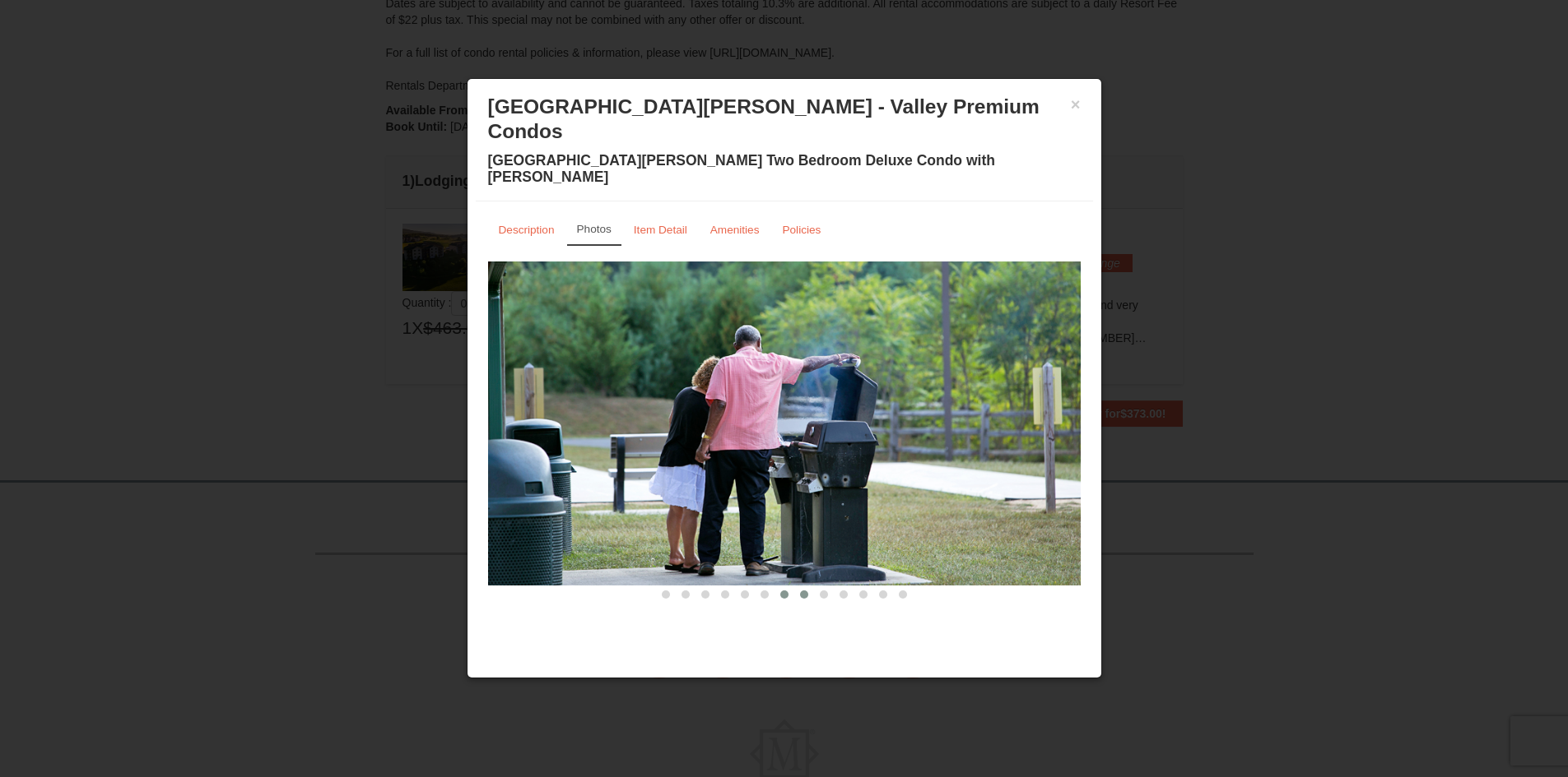
click at [802, 591] on span at bounding box center [804, 594] width 8 height 8
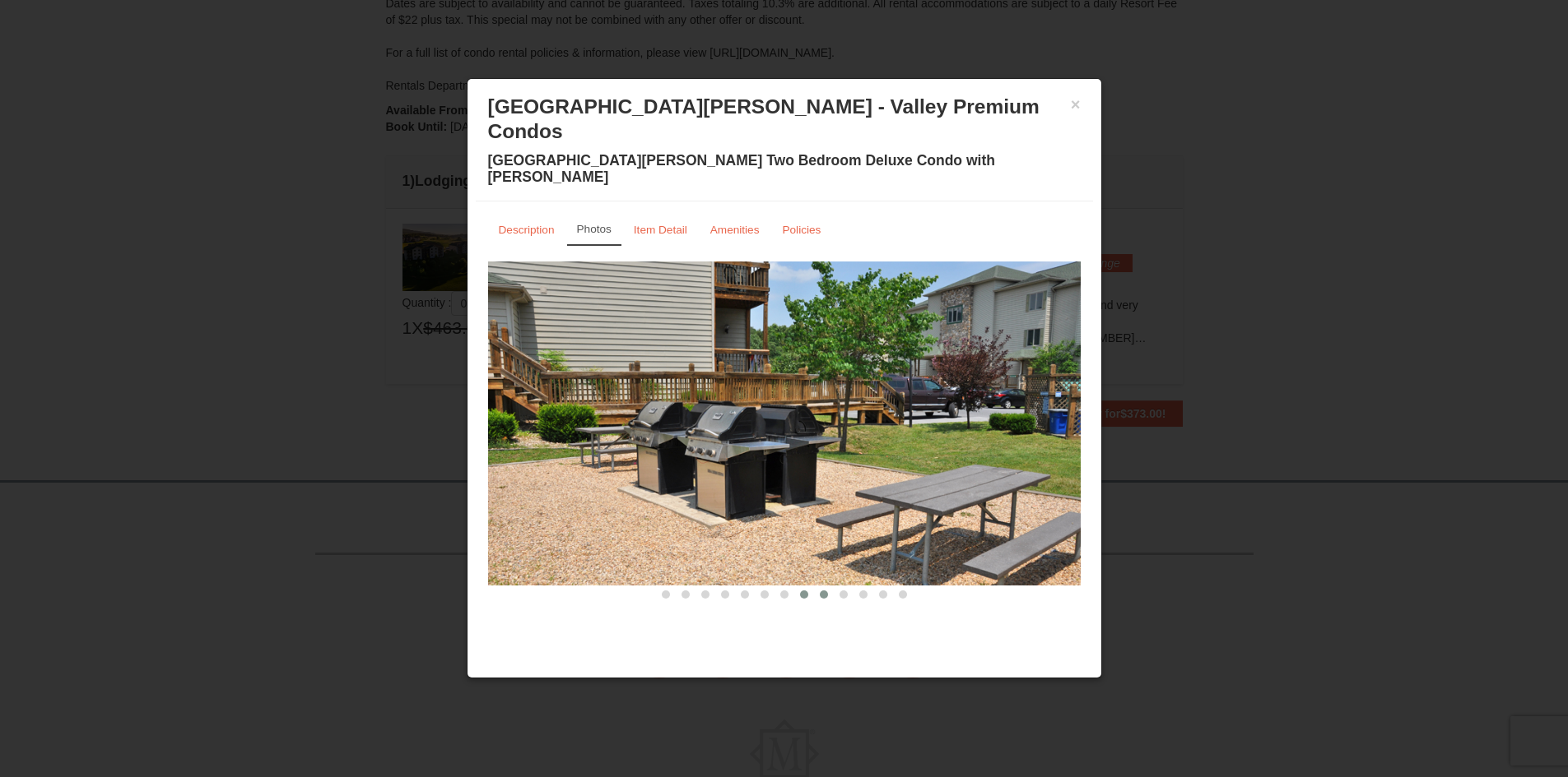
click at [822, 591] on span at bounding box center [823, 594] width 8 height 8
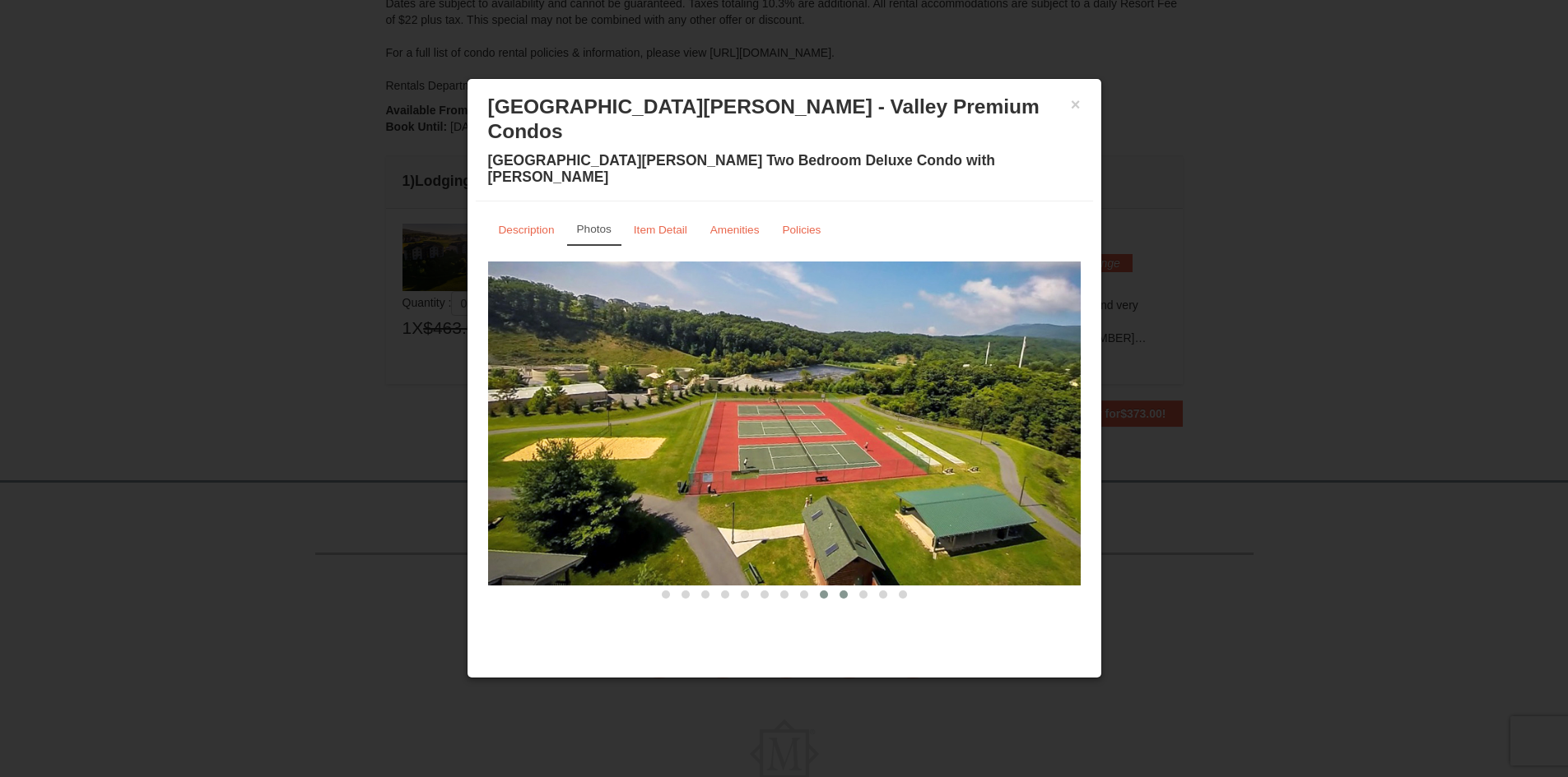
click at [845, 591] on span at bounding box center [843, 594] width 8 height 8
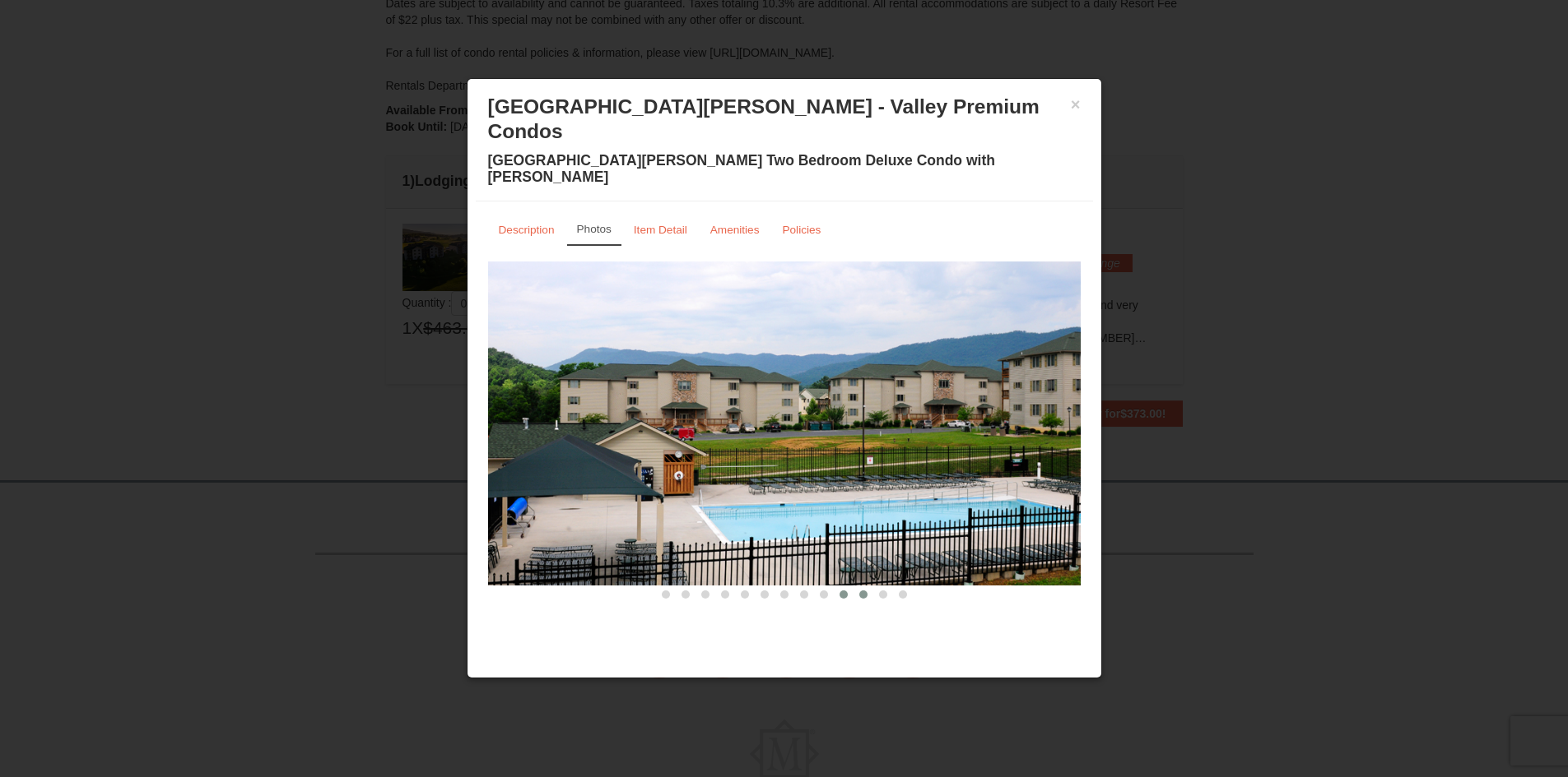
click at [866, 591] on span at bounding box center [862, 594] width 8 height 8
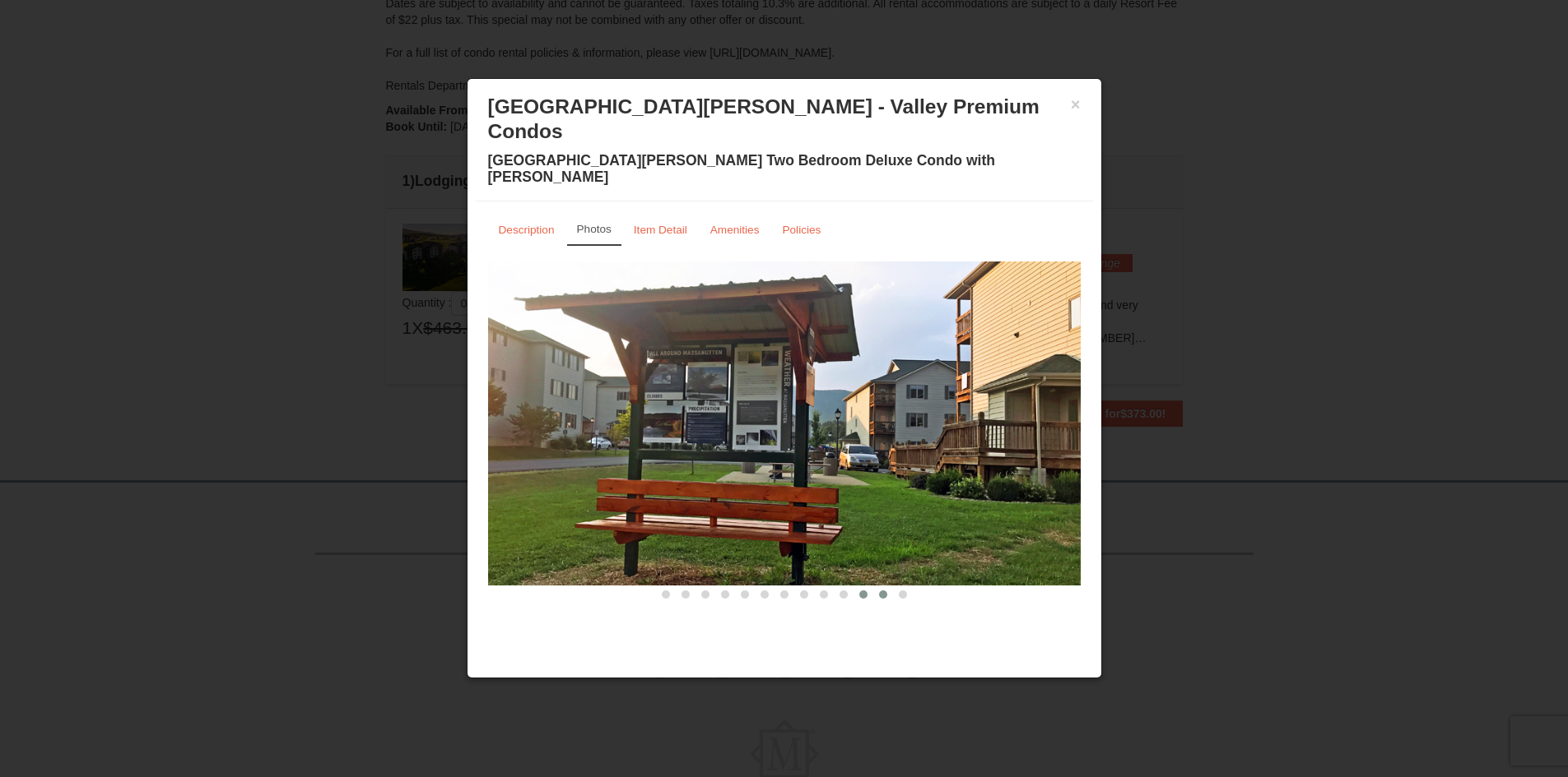
click at [887, 586] on button at bounding box center [882, 594] width 20 height 17
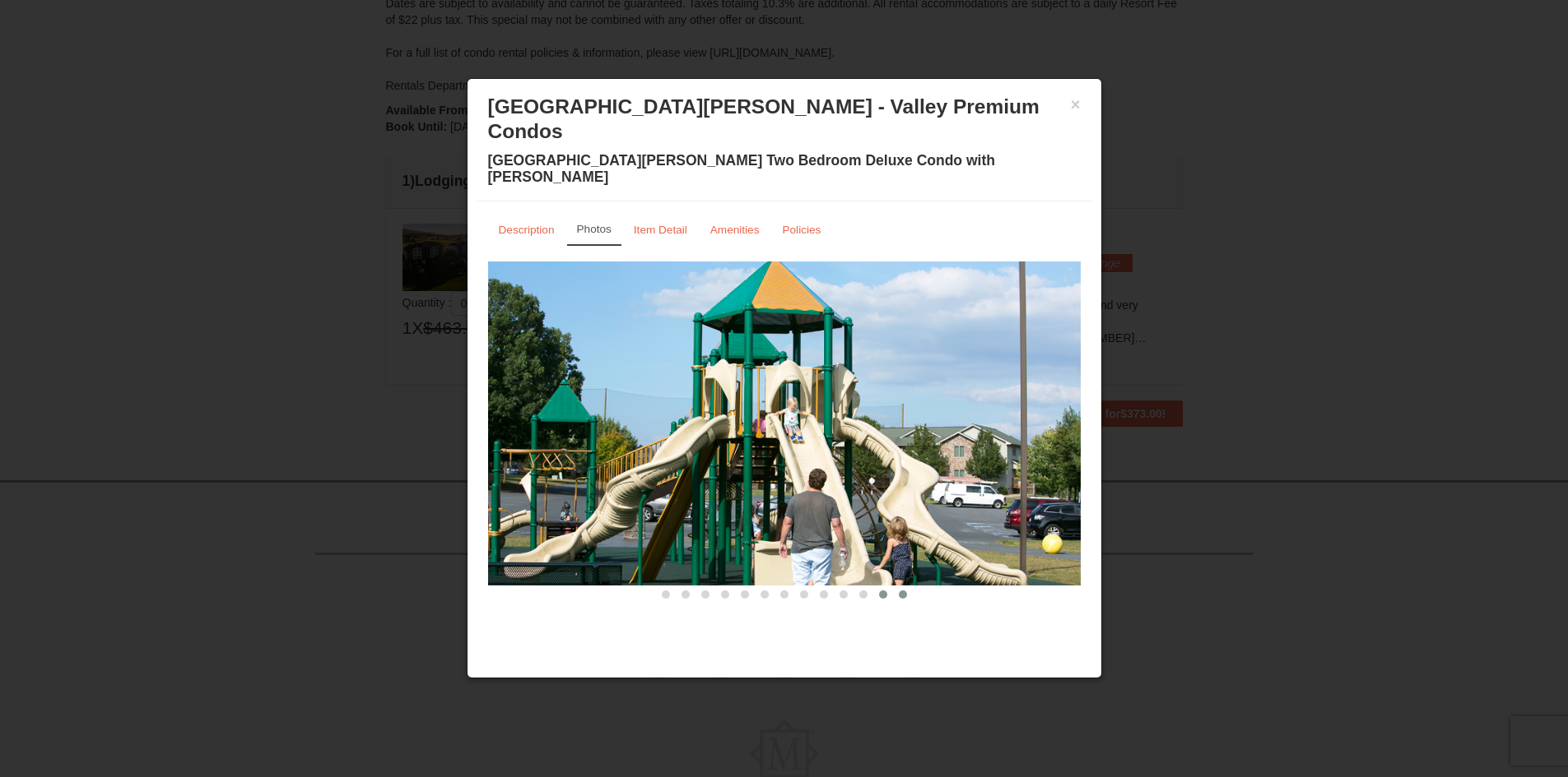
click at [901, 591] on span at bounding box center [903, 594] width 8 height 8
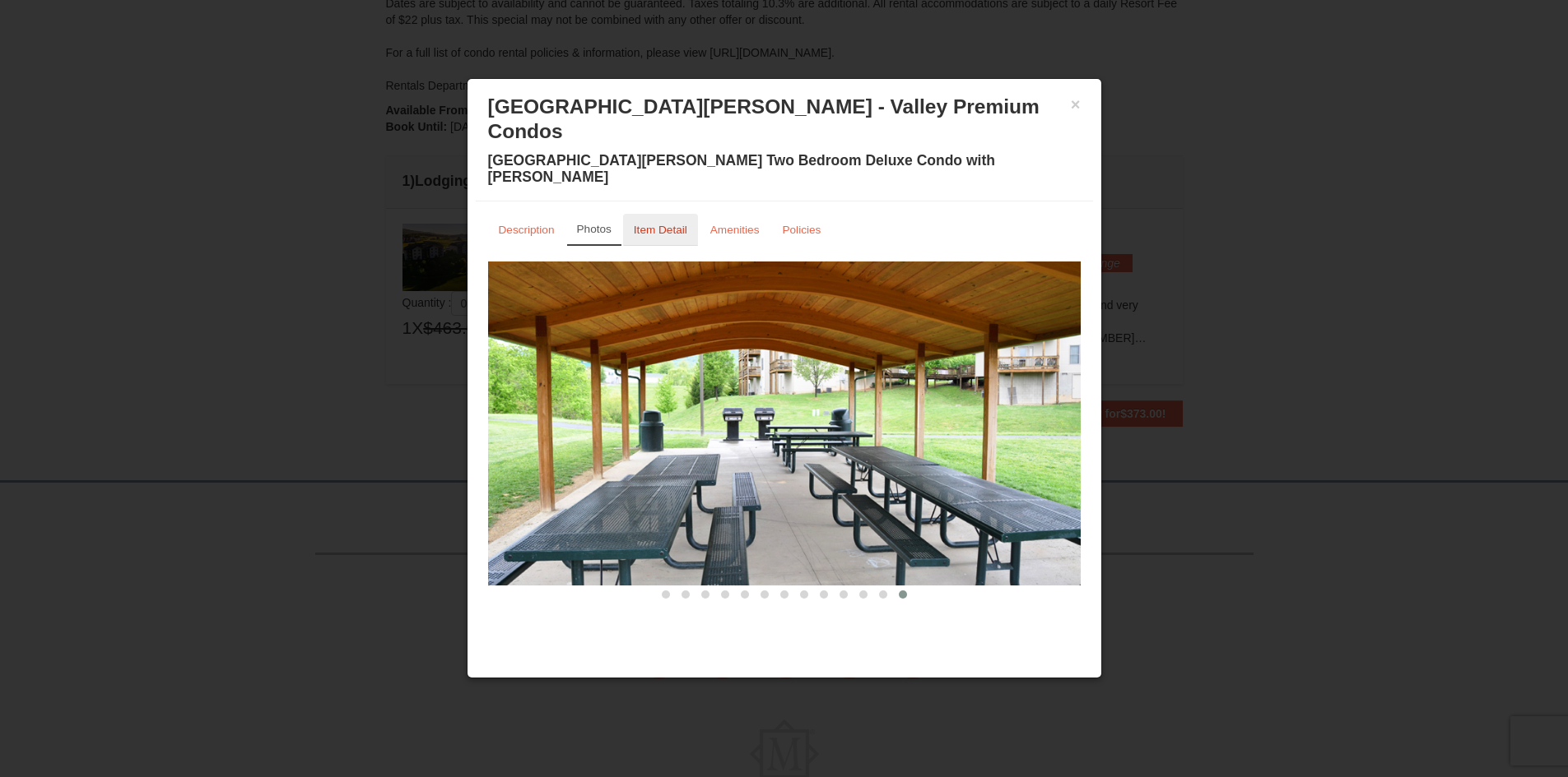
click at [664, 214] on link "Item Detail" at bounding box center [661, 229] width 75 height 32
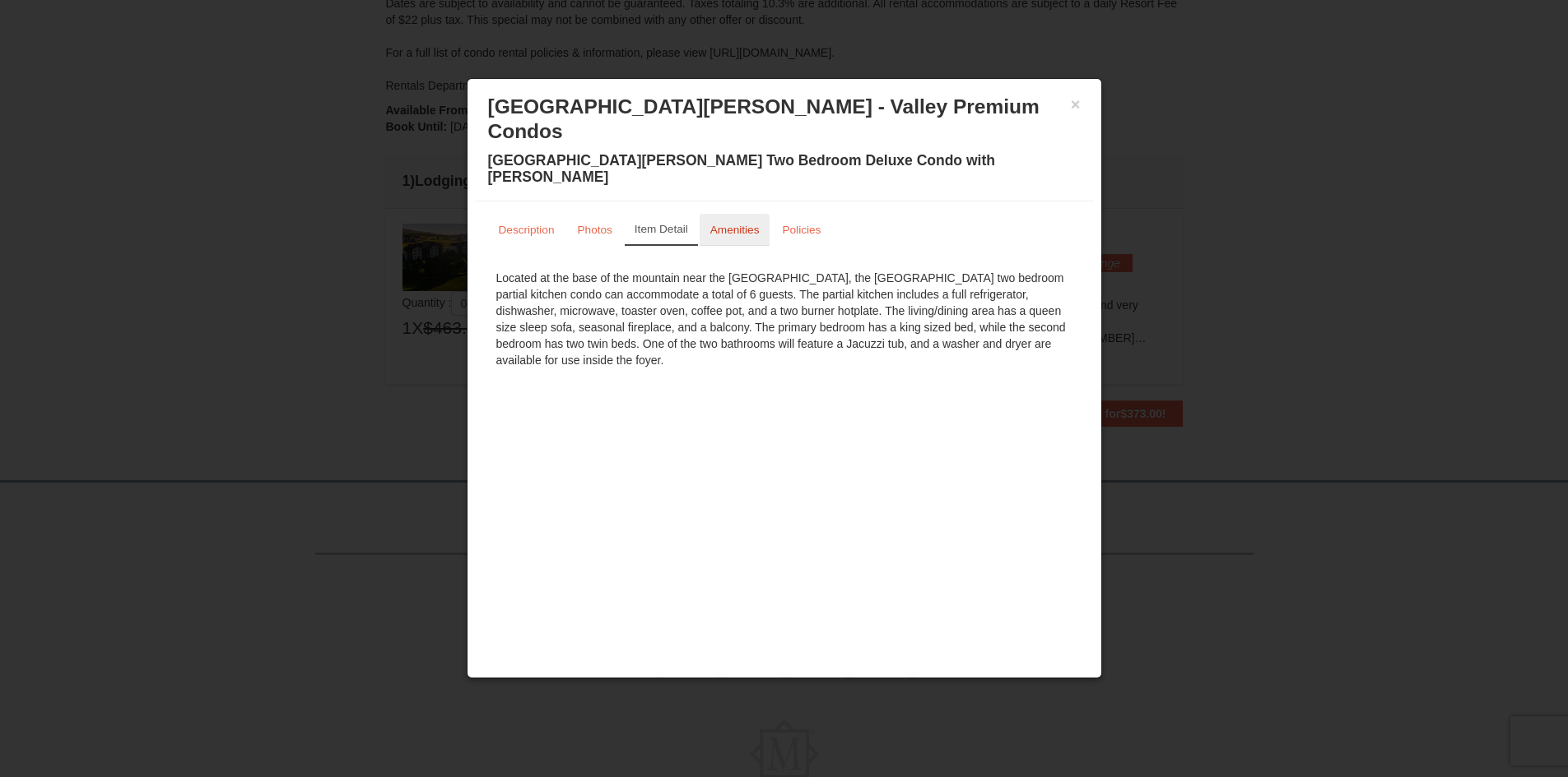
click at [736, 224] on small "Amenities" at bounding box center [735, 230] width 49 height 12
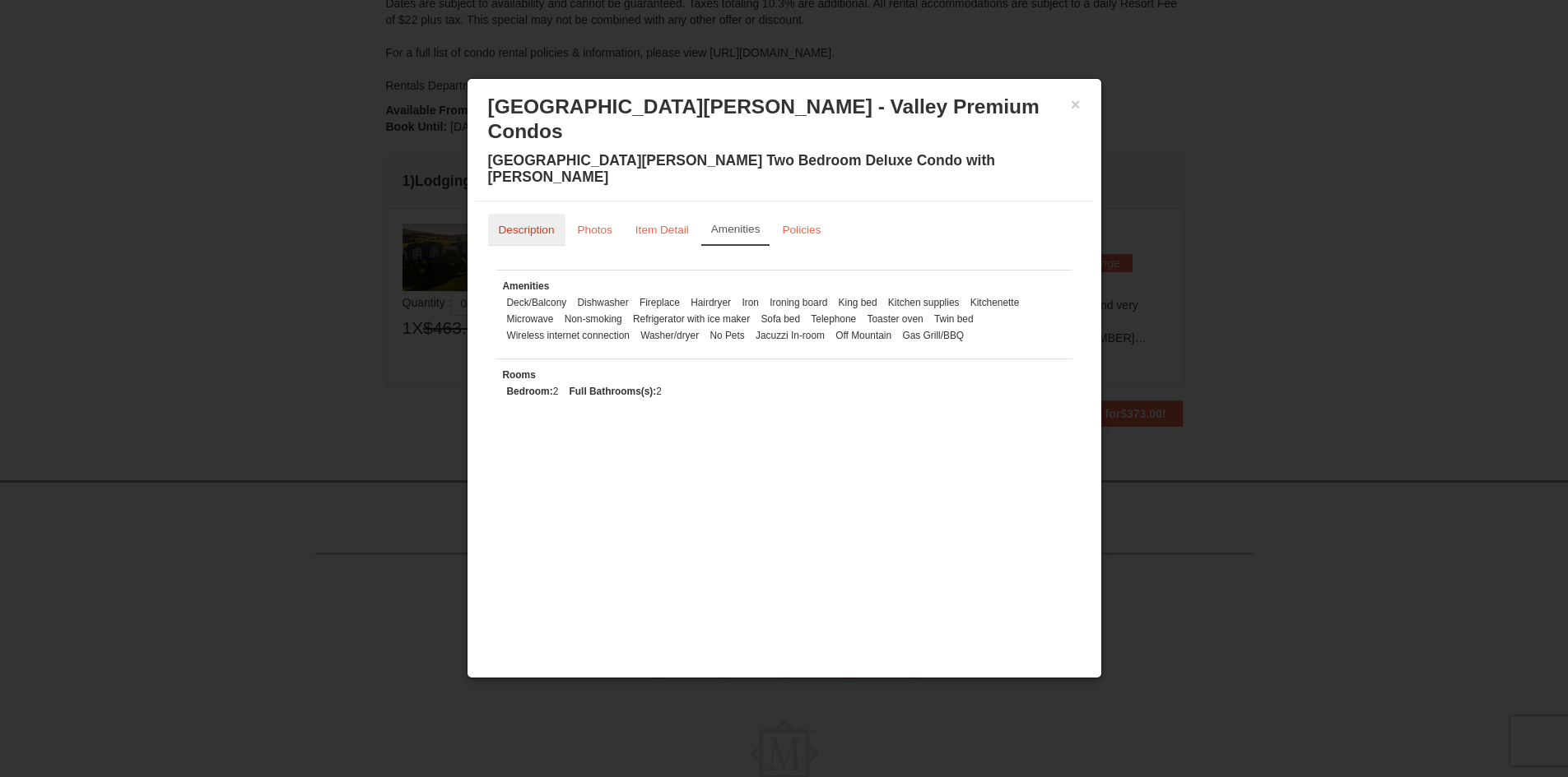
click at [521, 224] on small "Description" at bounding box center [527, 230] width 56 height 12
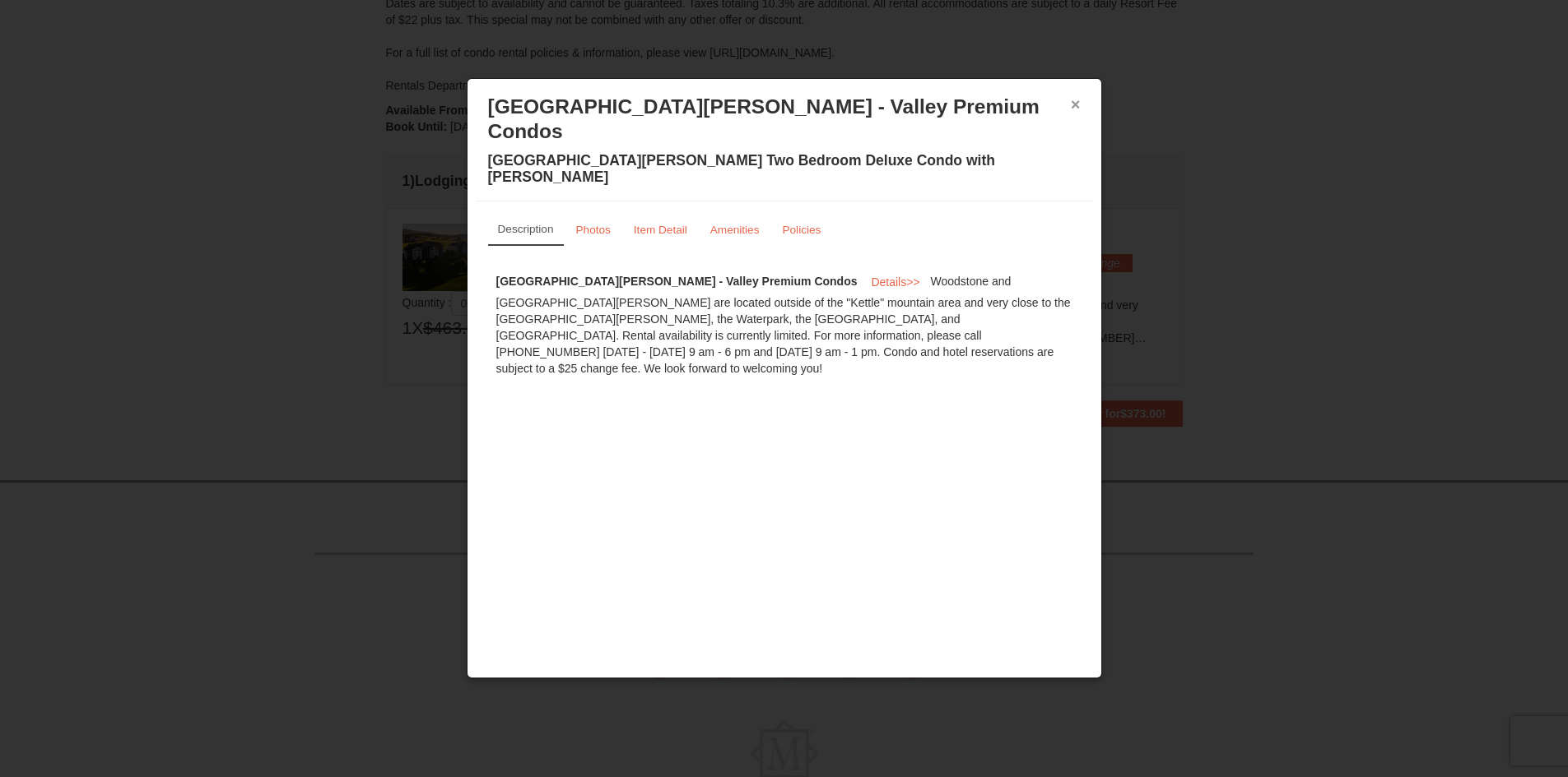
click at [1072, 103] on button "×" at bounding box center [1075, 104] width 10 height 17
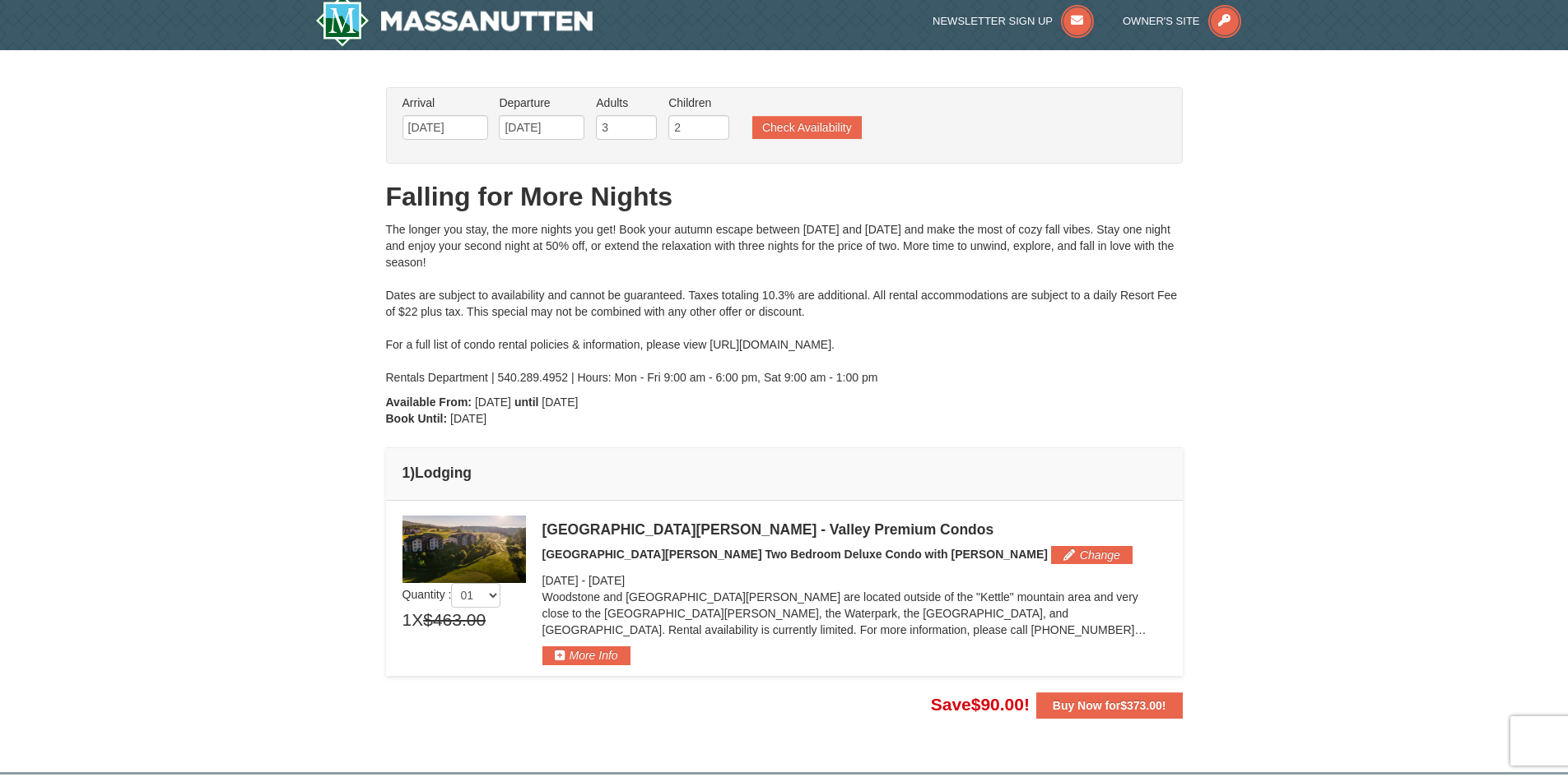
scroll to position [0, 0]
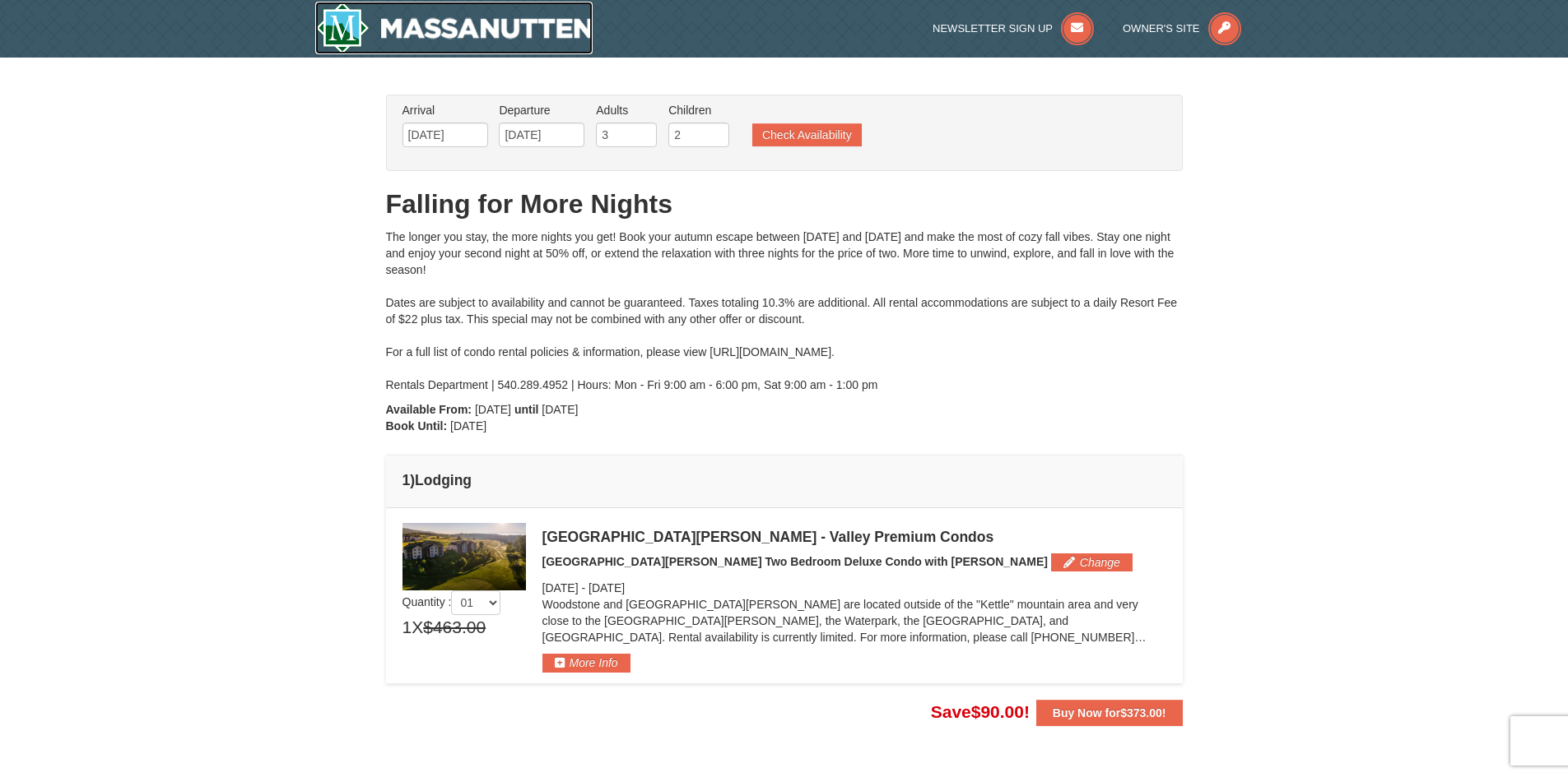
click at [350, 31] on img at bounding box center [454, 28] width 278 height 52
